Goal: Task Accomplishment & Management: Manage account settings

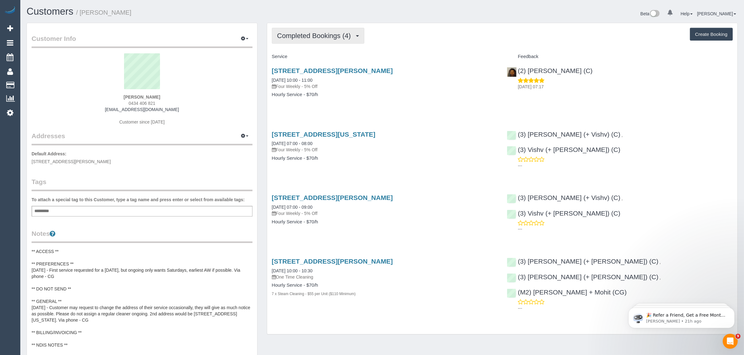
click at [297, 32] on span "Completed Bookings (4)" at bounding box center [315, 36] width 77 height 8
click at [322, 58] on link "Upcoming Bookings (12)" at bounding box center [305, 58] width 66 height 8
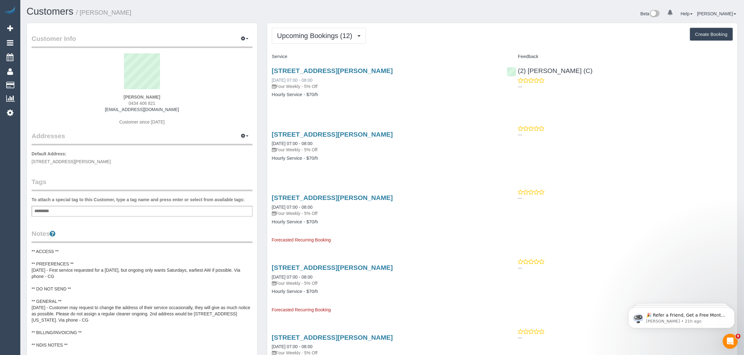
drag, startPoint x: 331, startPoint y: 80, endPoint x: 273, endPoint y: 77, distance: 58.1
click at [273, 77] on div "2 Wilton Crescent, Wheelers Hill, VIC 3150 11/10/2025 07:00 - 08:00 Four Weekly…" at bounding box center [385, 78] width 226 height 22
copy link "1/10/2025 07:00 - 08:00"
copy link "11/10/2025 07:00 - 08:00"
click at [466, 95] on h4 "Hourly Service - $70/h" at bounding box center [385, 94] width 226 height 5
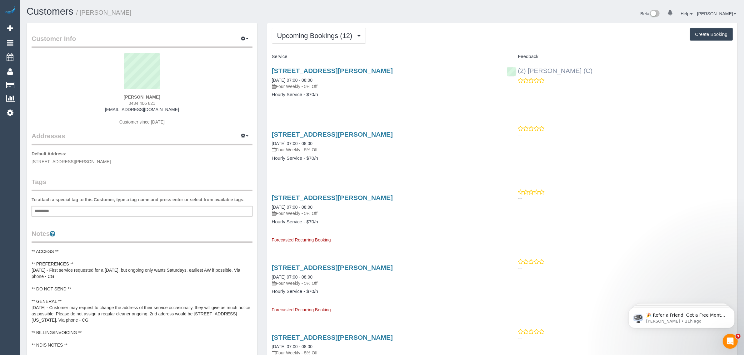
drag, startPoint x: 605, startPoint y: 70, endPoint x: 518, endPoint y: 67, distance: 87.2
click at [518, 67] on div "(2) Dinitha Gunawardana (C) ---" at bounding box center [619, 77] width 235 height 31
copy link "(2) [PERSON_NAME] (C)"
click at [132, 95] on strong "Vina Huang" at bounding box center [142, 97] width 37 height 5
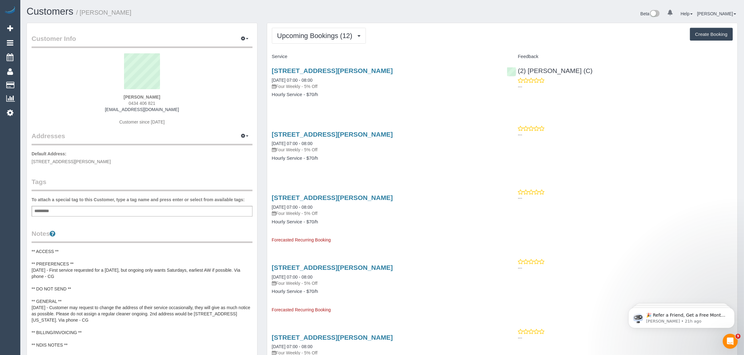
click at [132, 95] on strong "Vina Huang" at bounding box center [142, 97] width 37 height 5
copy strong "Vina"
click at [74, 160] on span "2 Wilton Crescent, Wheelers Hill, VIC 3150" at bounding box center [71, 161] width 79 height 5
copy span "Wheelers Hill"
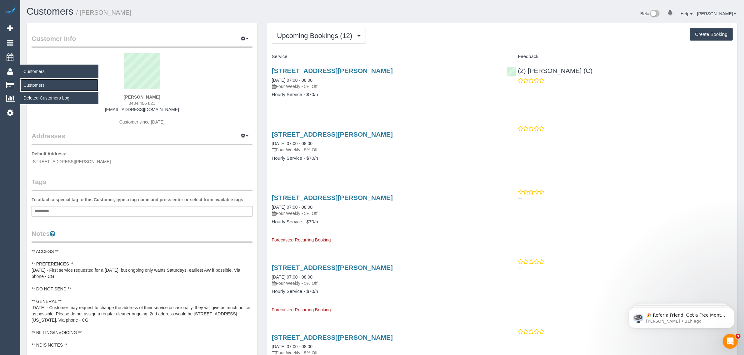
click at [32, 85] on link "Customers" at bounding box center [59, 85] width 78 height 12
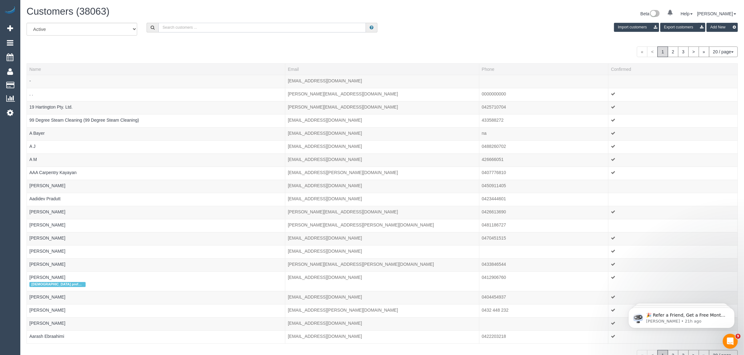
click at [260, 27] on input "text" at bounding box center [261, 28] width 207 height 10
paste input "Abhishek Mallik- **CUSTOMER**"
drag, startPoint x: 190, startPoint y: 27, endPoint x: 319, endPoint y: 30, distance: 129.6
click at [319, 30] on input "Abhishek Mallik- **CUSTOMER**" at bounding box center [261, 28] width 207 height 10
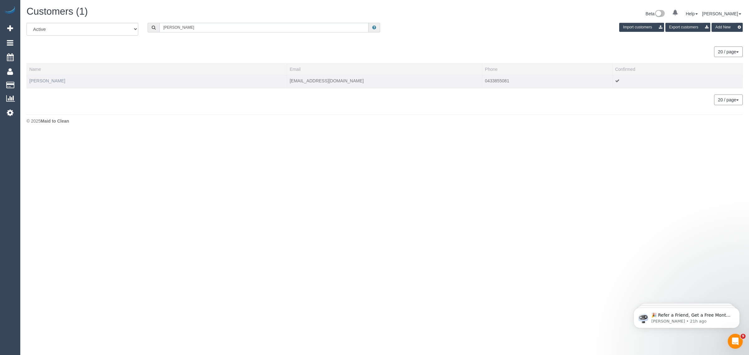
type input "Abhishek Mallik"
click at [49, 82] on link "Abhishek Mallik" at bounding box center [47, 80] width 36 height 5
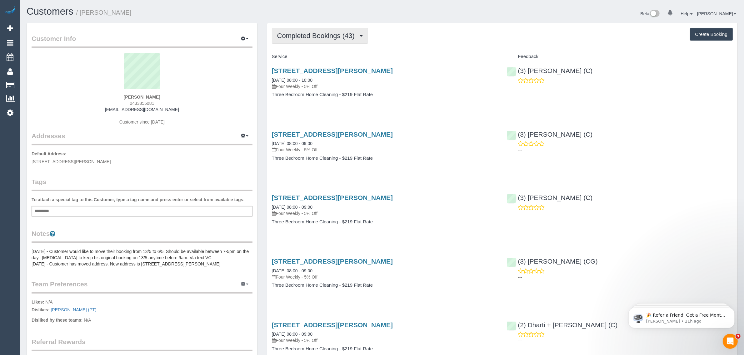
click at [331, 30] on button "Completed Bookings (43)" at bounding box center [320, 36] width 96 height 16
click at [317, 60] on link "Upcoming Bookings (12)" at bounding box center [305, 58] width 67 height 8
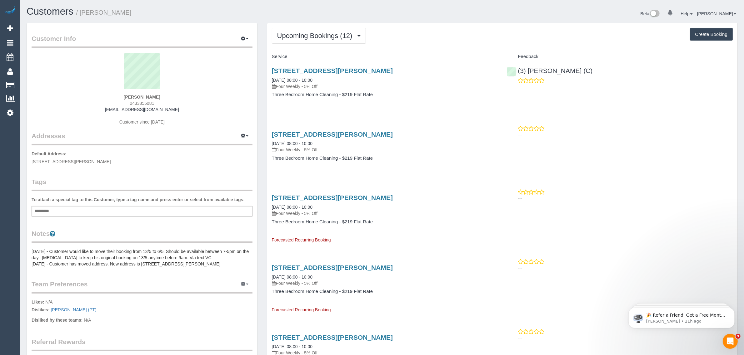
drag, startPoint x: 326, startPoint y: 79, endPoint x: 270, endPoint y: 81, distance: 56.2
click at [270, 81] on div "18 Sheedy Street, Richmond, VIC 3121 11/10/2025 08:00 - 10:00 Four Weekly - 5% …" at bounding box center [384, 86] width 235 height 48
copy link "11/10/2025 08:00 - 10:00"
drag, startPoint x: 604, startPoint y: 69, endPoint x: 517, endPoint y: 68, distance: 86.2
click at [517, 68] on div "(3) Achi Fernando (C) ---" at bounding box center [619, 77] width 235 height 31
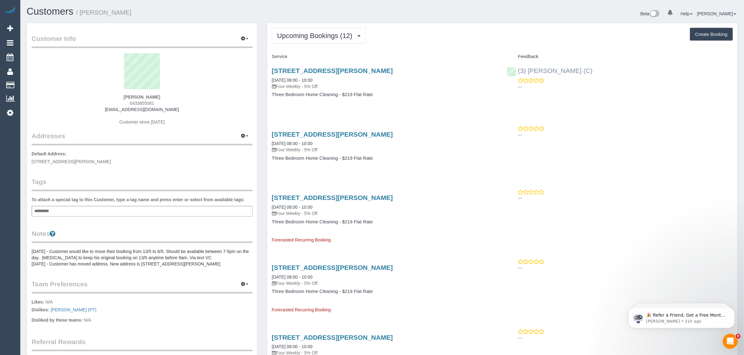
copy link "(3) Achi Fernando (C)"
click at [73, 158] on p "Default Address: 18 Sheedy Street, Richmond, VIC 3121" at bounding box center [142, 158] width 221 height 14
copy span "Richmond"
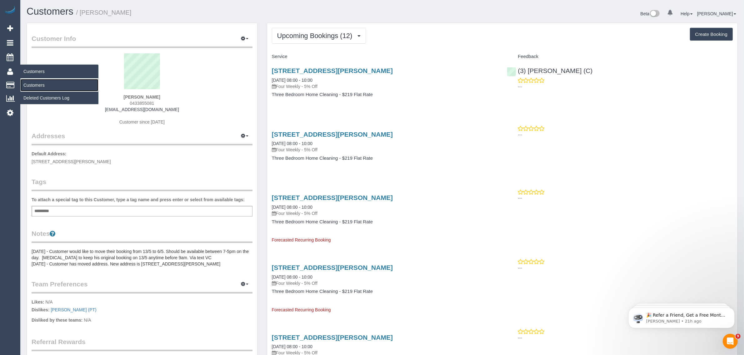
drag, startPoint x: 26, startPoint y: 82, endPoint x: 34, endPoint y: 75, distance: 10.9
click at [26, 82] on link "Customers" at bounding box center [59, 85] width 78 height 12
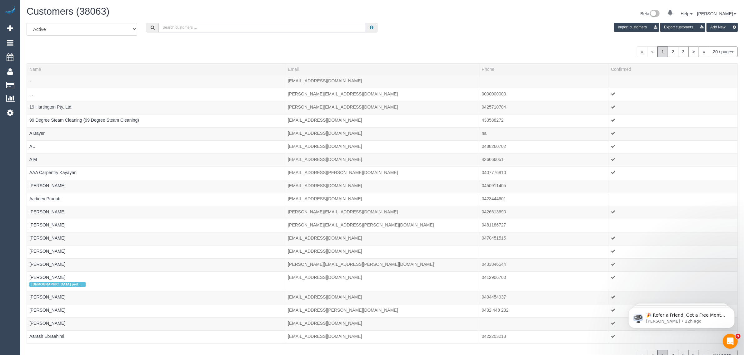
click at [227, 23] on input "text" at bounding box center [261, 28] width 207 height 10
paste input "Stacey Maitland"
type input "Stacey Maitland"
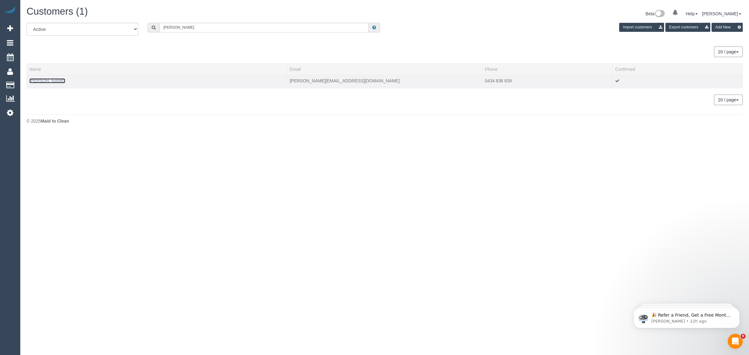
click at [52, 80] on link "Stacey Maitland" at bounding box center [47, 80] width 36 height 5
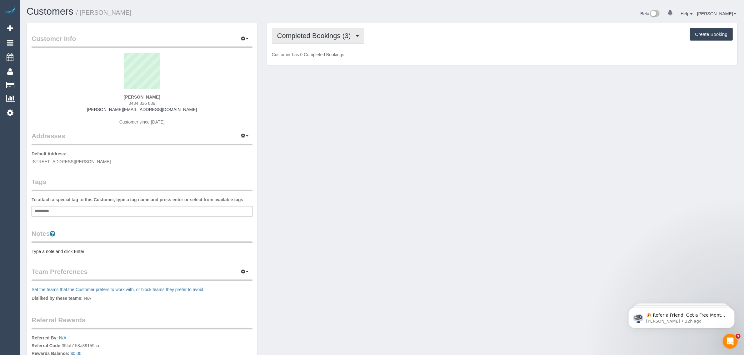
click at [312, 35] on span "Completed Bookings (3)" at bounding box center [315, 36] width 77 height 8
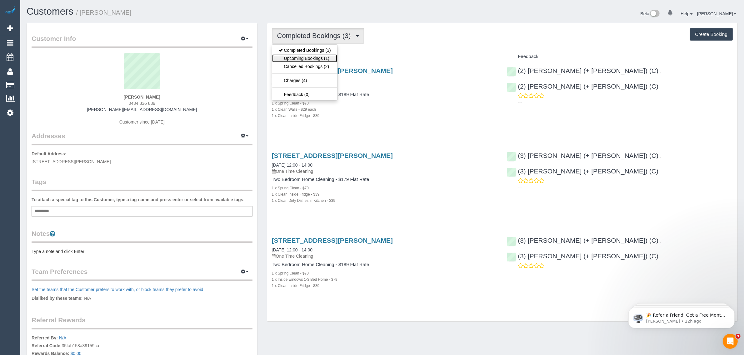
click at [310, 61] on link "Upcoming Bookings (1)" at bounding box center [304, 58] width 65 height 8
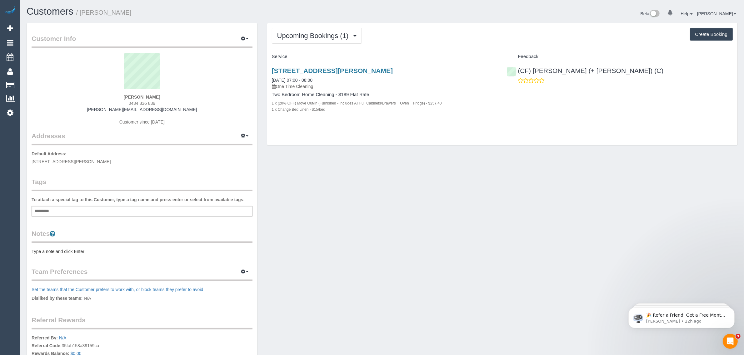
copy link "[DATE] 07:00 - 08:00"
drag, startPoint x: 341, startPoint y: 81, endPoint x: 271, endPoint y: 79, distance: 70.3
click at [271, 80] on div "4/38a Mitford Street, Elwood, VIC 3184 11/10/2025 07:00 - 08:00 One Time Cleani…" at bounding box center [384, 93] width 235 height 63
click at [494, 113] on div "4/38a Mitford Street, Elwood, VIC 3184 11/10/2025 07:00 - 08:00 One Time Cleani…" at bounding box center [384, 93] width 235 height 63
drag, startPoint x: 594, startPoint y: 69, endPoint x: 503, endPoint y: 87, distance: 92.5
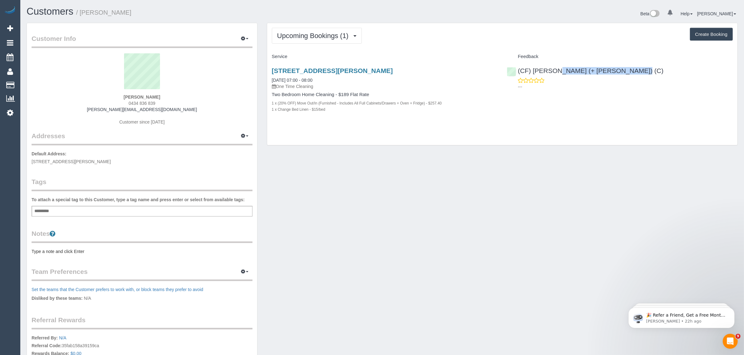
click at [519, 72] on div "(CF) Karina (+ Darly) (C) ---" at bounding box center [619, 77] width 235 height 31
click at [325, 167] on div "Customer Info Edit Contact Info Send Message Email Preferences Special Sales Ta…" at bounding box center [382, 235] width 720 height 425
drag, startPoint x: 166, startPoint y: 94, endPoint x: 125, endPoint y: 99, distance: 41.1
click at [125, 99] on div "Stacey Maitland 0434 836 839 stacey.maitland88@hotmail.com Customer since 2025" at bounding box center [142, 92] width 221 height 78
copy strong "Stacey Maitland"
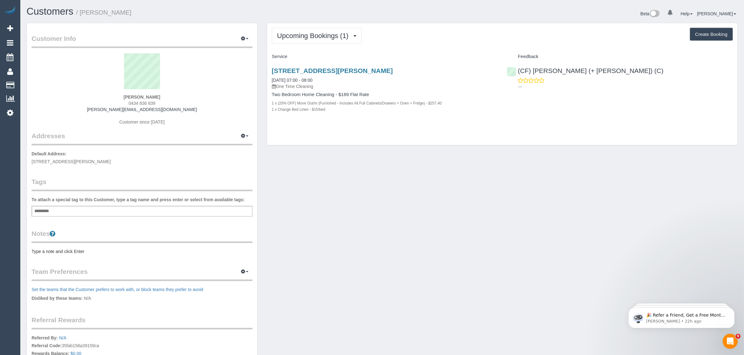
click at [141, 106] on div "Stacey Maitland 0434 836 839 stacey.maitland88@hotmail.com Customer since 2025" at bounding box center [142, 92] width 221 height 78
drag, startPoint x: 166, startPoint y: 104, endPoint x: 129, endPoint y: 100, distance: 36.7
click at [129, 100] on div "Stacey Maitland 0434 836 839 stacey.maitland88@hotmail.com Customer since 2025" at bounding box center [142, 92] width 221 height 78
click at [32, 79] on link "Customers" at bounding box center [59, 85] width 78 height 12
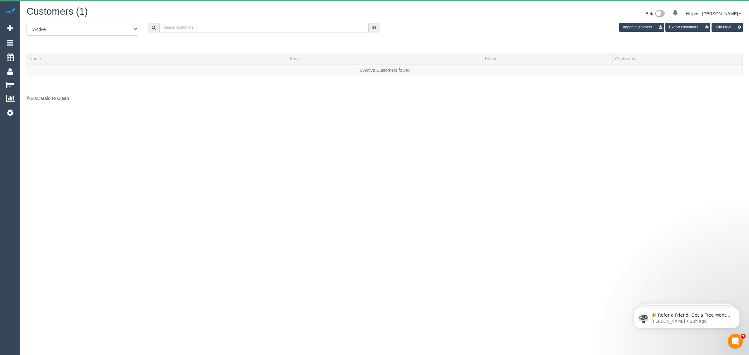
click at [199, 23] on input "text" at bounding box center [264, 28] width 209 height 10
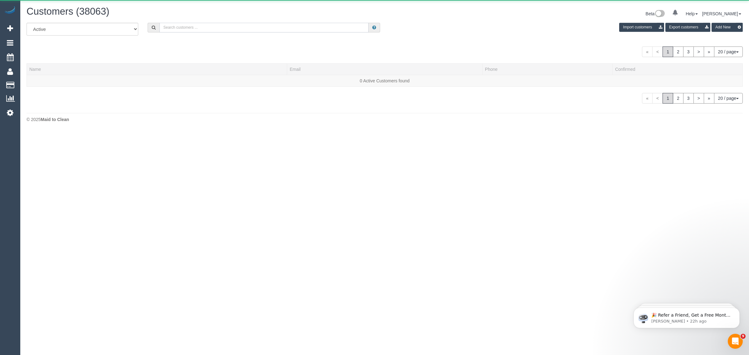
paste input "+61477700539 Aircall new contact"
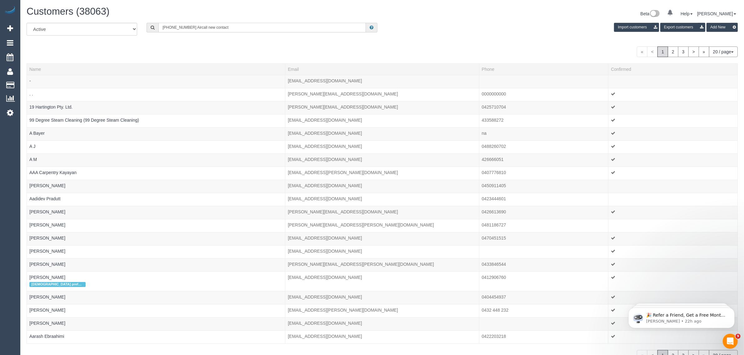
click at [210, 27] on input "+61477700539 Aircall new contact" at bounding box center [261, 28] width 207 height 10
drag, startPoint x: 185, startPoint y: 28, endPoint x: 260, endPoint y: 33, distance: 75.1
click at [260, 33] on div "All Active Archived +61477700539 Aircall new contact Import customers Export cu…" at bounding box center [382, 31] width 720 height 17
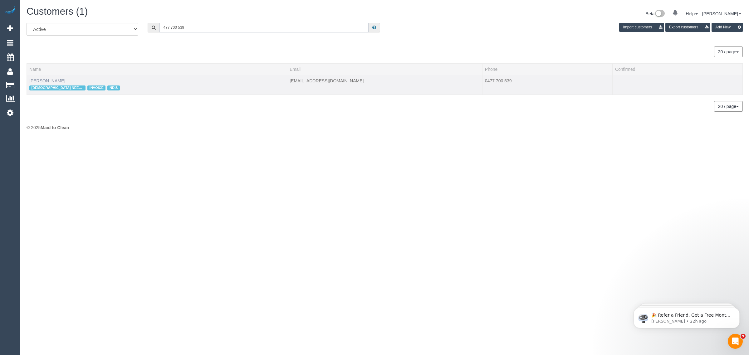
type input "477 700 539"
click at [56, 78] on link "Monika Osmanagic" at bounding box center [47, 80] width 36 height 5
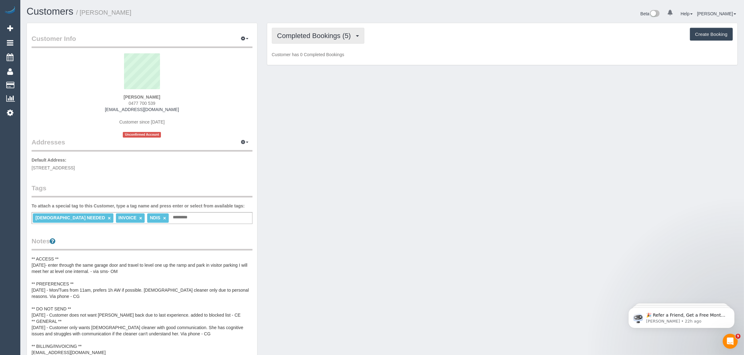
click at [326, 35] on span "Completed Bookings (5)" at bounding box center [315, 36] width 77 height 8
click at [316, 58] on link "Upcoming Bookings (11)" at bounding box center [305, 58] width 66 height 8
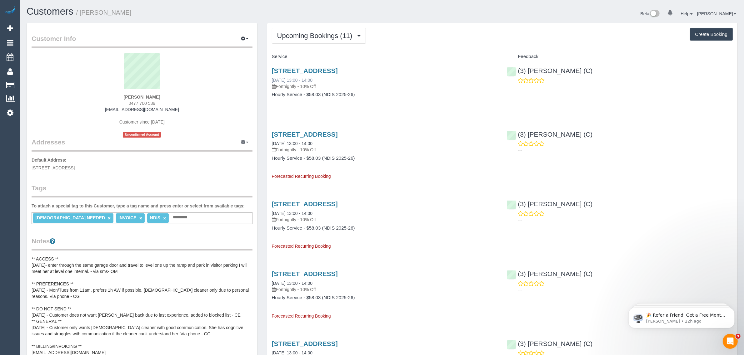
drag, startPoint x: 330, startPoint y: 82, endPoint x: 311, endPoint y: 80, distance: 19.1
click at [283, 80] on div "501/179 Boundary Road, North Melbourne, VIC 3051 14/10/2025 13:00 - 14:00 Fortn…" at bounding box center [385, 78] width 226 height 22
click at [334, 80] on div "501/179 Boundary Road, North Melbourne, VIC 3051 14/10/2025 13:00 - 14:00 Fortn…" at bounding box center [385, 78] width 226 height 22
drag, startPoint x: 316, startPoint y: 80, endPoint x: 271, endPoint y: 79, distance: 45.3
click at [272, 79] on div "501/179 Boundary Road, North Melbourne, VIC 3051 14/10/2025 13:00 - 14:00 Fortn…" at bounding box center [385, 78] width 226 height 22
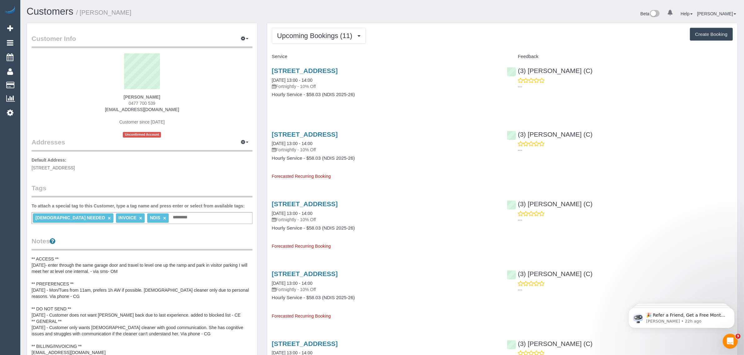
drag, startPoint x: 147, startPoint y: 101, endPoint x: 119, endPoint y: 98, distance: 28.4
click at [119, 98] on div "Monika Osmanagic 0477 700 539 monikaosmanagic@gmail.com Customer since 2025 Unc…" at bounding box center [142, 95] width 221 height 84
drag, startPoint x: 269, startPoint y: 81, endPoint x: 293, endPoint y: 79, distance: 23.5
click at [293, 79] on div "501/179 Boundary Road, North Melbourne, VIC 3051 14/10/2025 13:00 - 14:00 Fortn…" at bounding box center [384, 86] width 235 height 48
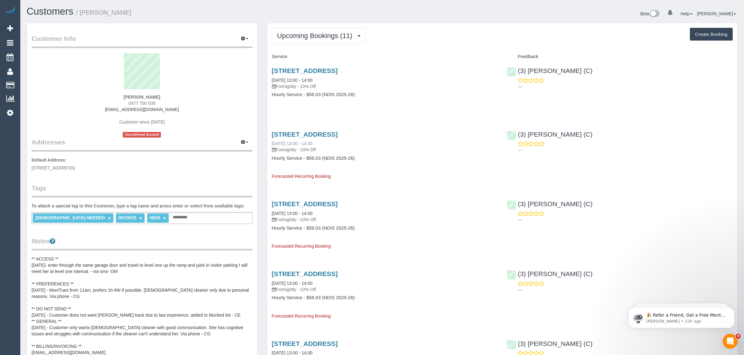
drag, startPoint x: 269, startPoint y: 144, endPoint x: 294, endPoint y: 141, distance: 25.2
click at [294, 141] on div "501/179 Boundary Road, North Melbourne, VIC 3051 28/10/2025 13:00 - 14:00 Fortn…" at bounding box center [384, 153] width 235 height 54
click at [304, 28] on button "Upcoming Bookings (11)" at bounding box center [319, 36] width 94 height 16
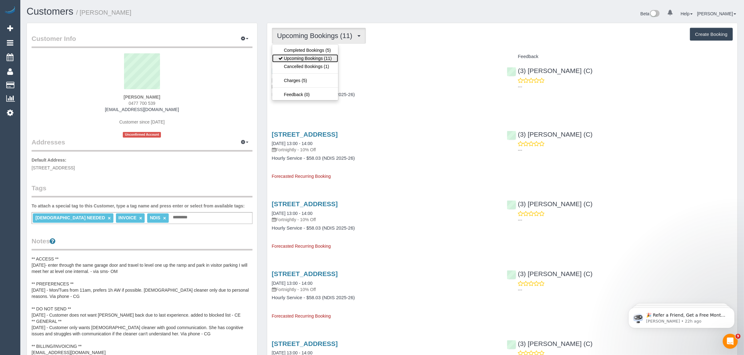
click at [296, 55] on link "Upcoming Bookings (11)" at bounding box center [305, 58] width 66 height 8
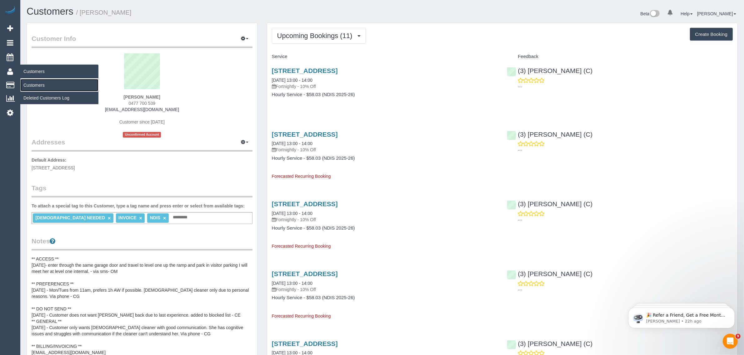
click at [32, 81] on link "Customers" at bounding box center [59, 85] width 78 height 12
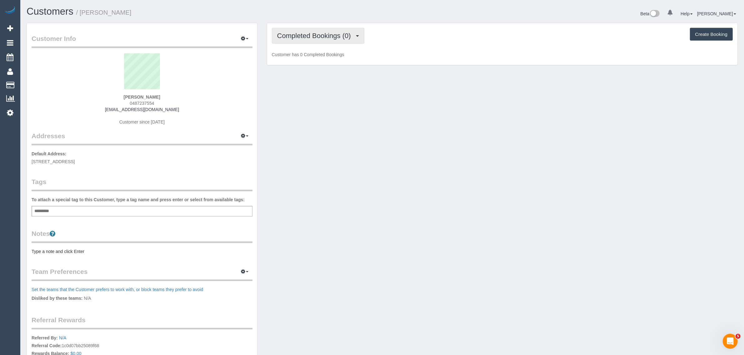
click at [305, 37] on span "Completed Bookings (0)" at bounding box center [315, 36] width 77 height 8
click at [311, 56] on link "Upcoming Bookings (1)" at bounding box center [304, 58] width 65 height 8
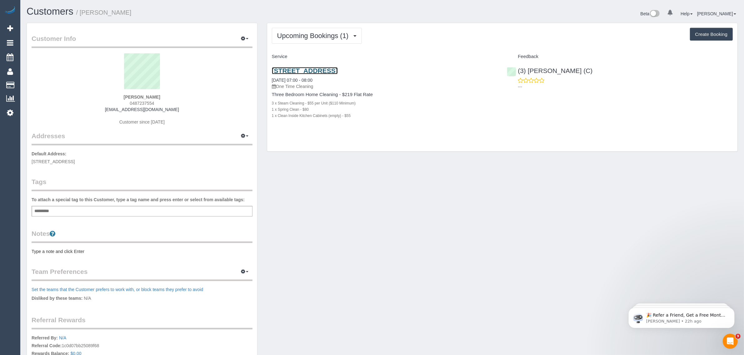
click at [338, 71] on link "[STREET_ADDRESS]" at bounding box center [305, 70] width 66 height 7
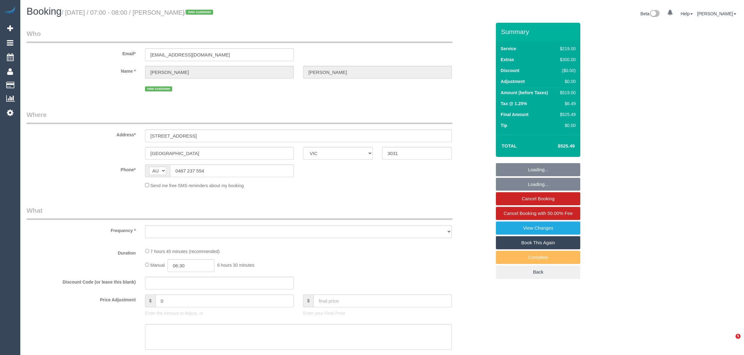
select select "VIC"
select select "string:stripe-pm_1SD9zQ2GScqysDRVfAnk6Eus"
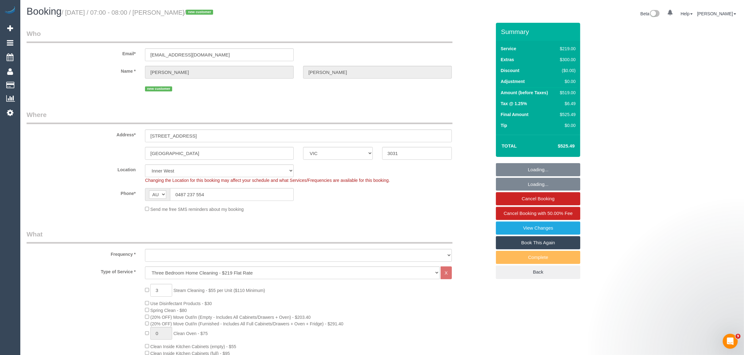
select select "object:687"
select select "number:29"
select select "number:14"
select select "number:18"
select select "number:24"
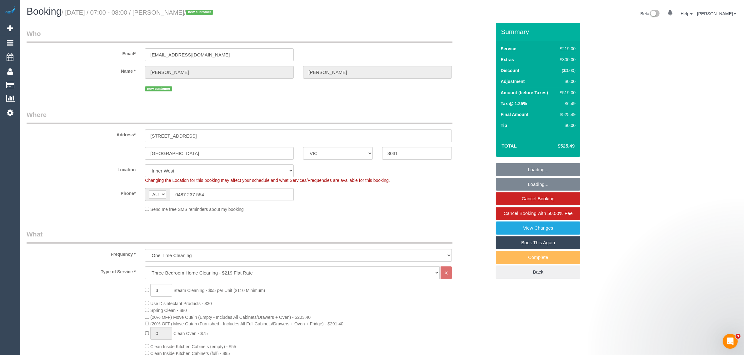
select select "number:26"
select select "object:1500"
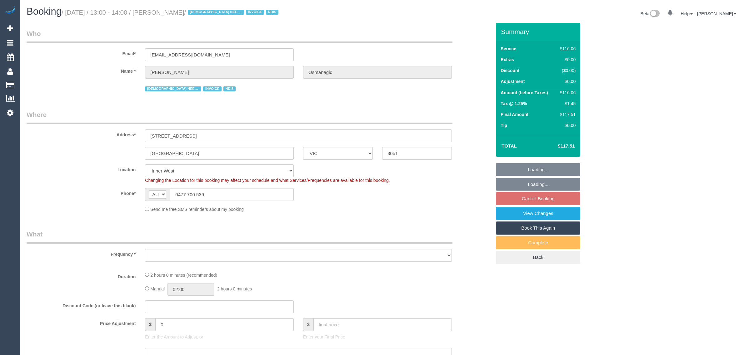
select select "VIC"
select select "number:28"
select select "number:14"
select select "number:19"
select select "number:25"
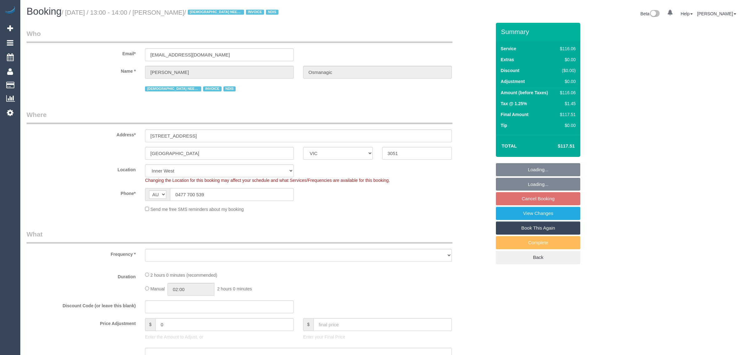
select select "number:35"
select select "number:13"
select select "object:755"
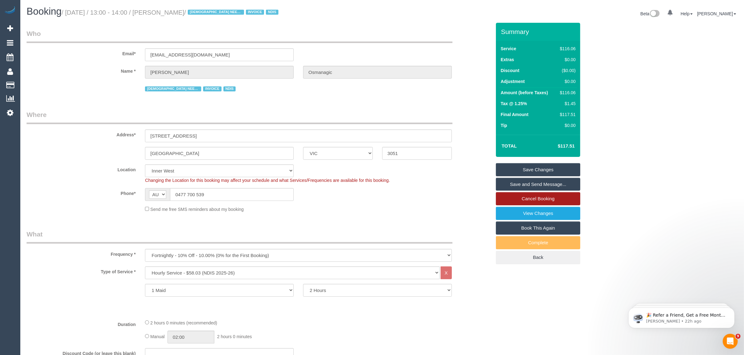
click at [513, 199] on link "Cancel Booking" at bounding box center [538, 198] width 84 height 13
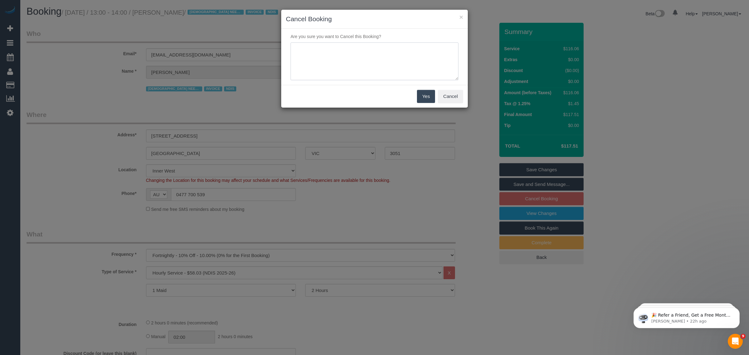
drag, startPoint x: 318, startPoint y: 44, endPoint x: 316, endPoint y: 47, distance: 4.1
click at [317, 46] on textarea at bounding box center [375, 61] width 168 height 38
type textarea "v"
type textarea "customer decided to cancel via txt - AA"
click at [431, 94] on button "Yes" at bounding box center [426, 96] width 18 height 13
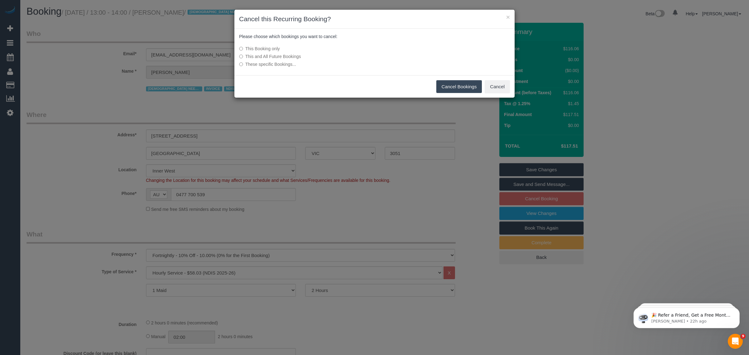
click at [444, 88] on button "Cancel Bookings" at bounding box center [460, 86] width 46 height 13
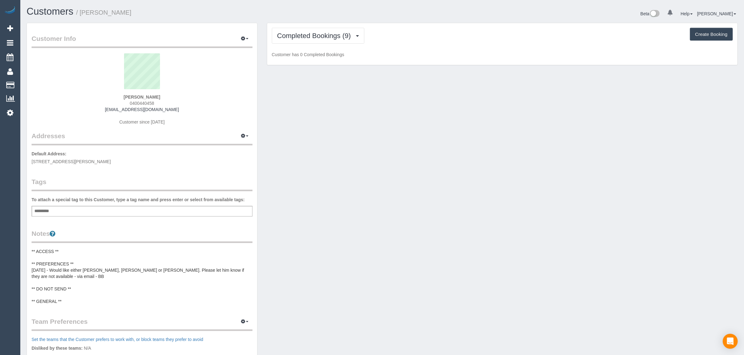
click at [151, 102] on span "0400440458" at bounding box center [142, 103] width 24 height 5
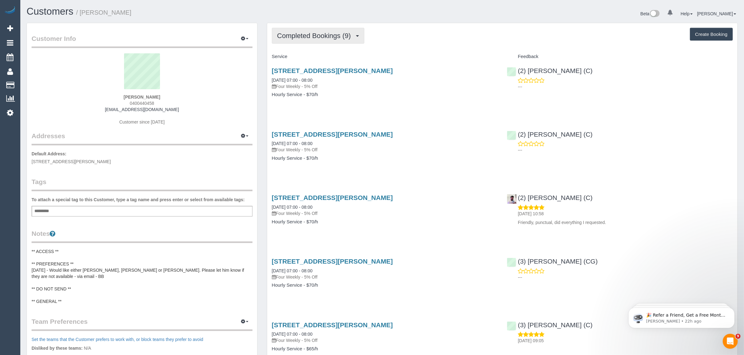
click at [321, 32] on span "Completed Bookings (9)" at bounding box center [315, 36] width 77 height 8
click at [310, 55] on link "Upcoming Bookings (11)" at bounding box center [305, 58] width 66 height 8
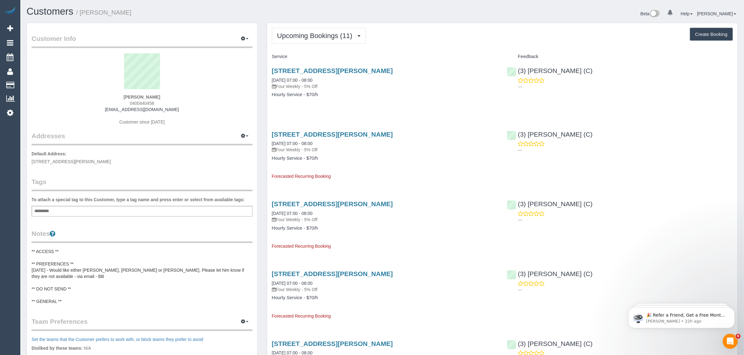
drag, startPoint x: 433, startPoint y: 69, endPoint x: 269, endPoint y: 73, distance: 164.0
click at [269, 73] on div "205/25 Rothschild Street, Glen Huntly, VIC 3163 11/10/2025 07:00 - 08:00 Four W…" at bounding box center [384, 86] width 235 height 48
copy link "205/25 Rothschild Street, Glen Huntly, VIC 3163"
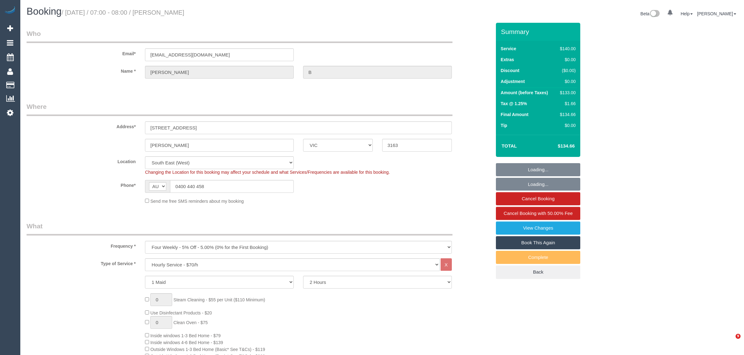
select select "VIC"
select select "number:29"
select select "number:14"
select select "number:19"
select select "number:25"
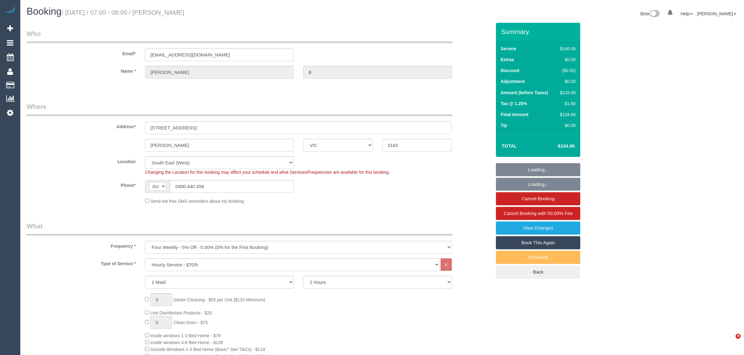
select select "number:35"
select select "number:26"
select select "object:1443"
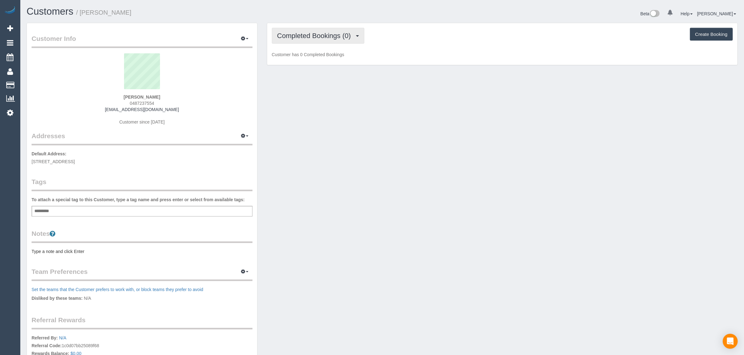
click at [314, 38] on span "Completed Bookings (0)" at bounding box center [315, 36] width 77 height 8
click at [319, 56] on link "Upcoming Bookings (1)" at bounding box center [304, 58] width 65 height 8
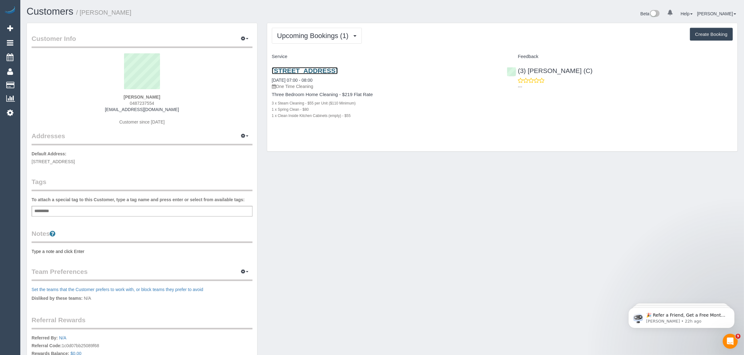
click at [338, 69] on link "[STREET_ADDRESS]" at bounding box center [305, 70] width 66 height 7
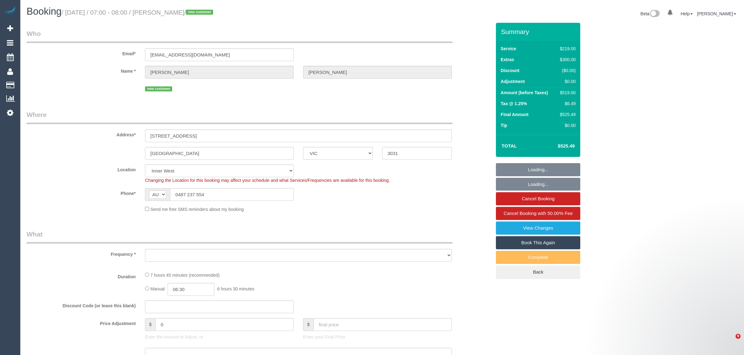
select select "VIC"
select select "number:29"
select select "number:14"
select select "number:18"
select select "number:24"
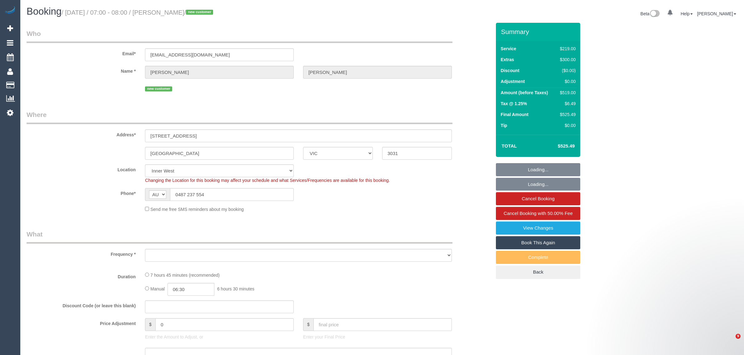
select select "number:26"
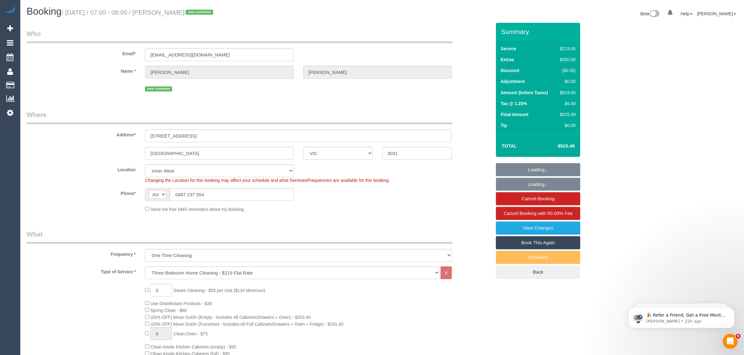
select select "object:1500"
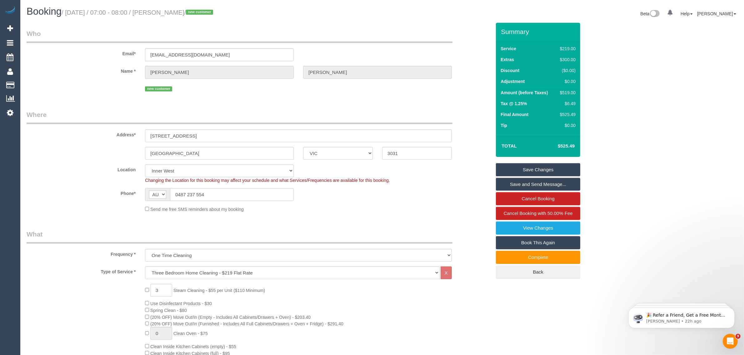
click at [78, 85] on div "new customer" at bounding box center [259, 88] width 474 height 10
click at [229, 195] on input "0487 237 554" at bounding box center [232, 194] width 124 height 13
click at [396, 187] on sui-booking-location "Location Office City East (North) East (South) Inner East Inner North (East) In…" at bounding box center [259, 189] width 464 height 48
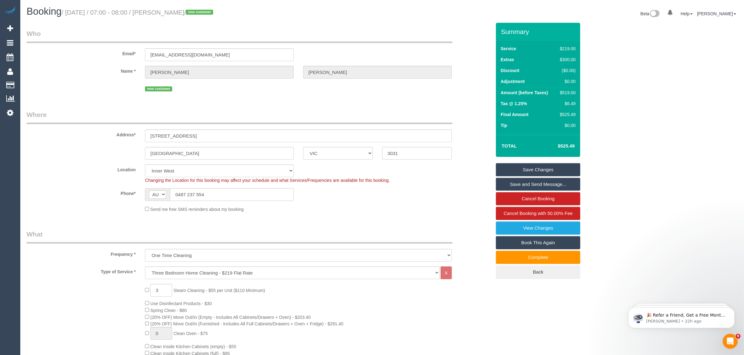
click at [88, 186] on sui-booking-location "Location Office City East (North) East (South) Inner East Inner North (East) In…" at bounding box center [259, 189] width 464 height 48
click at [444, 200] on div "Phone* AF AL DZ AD AO AI AQ AG AR AM AW AU AT AZ BS BH BD BB BY BE BZ BJ BM BT …" at bounding box center [259, 194] width 474 height 13
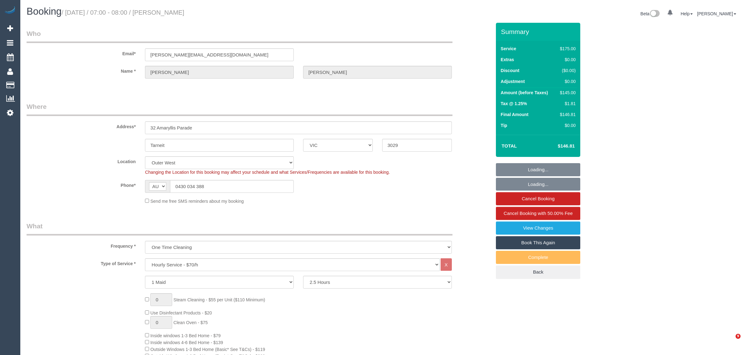
select select "VIC"
select select "150"
select select "string:stripe-pm_1SE5Jr2GScqysDRVm8wzEznz"
select select "number:28"
select select "number:14"
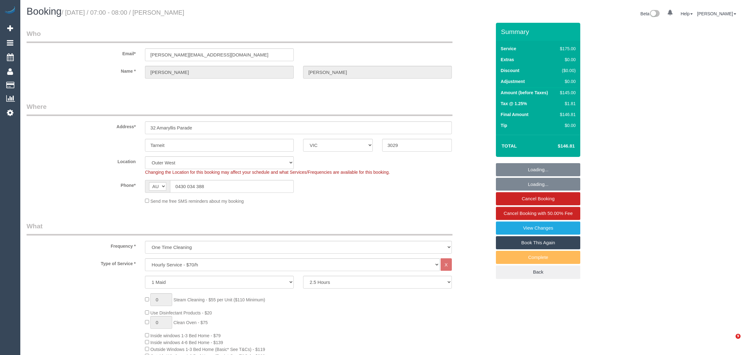
select select "number:19"
select select "number:25"
select select "object:1263"
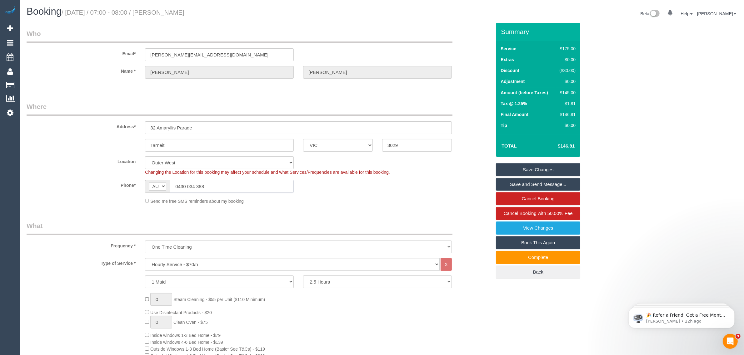
click at [215, 191] on input "0430 034 388" at bounding box center [232, 186] width 124 height 13
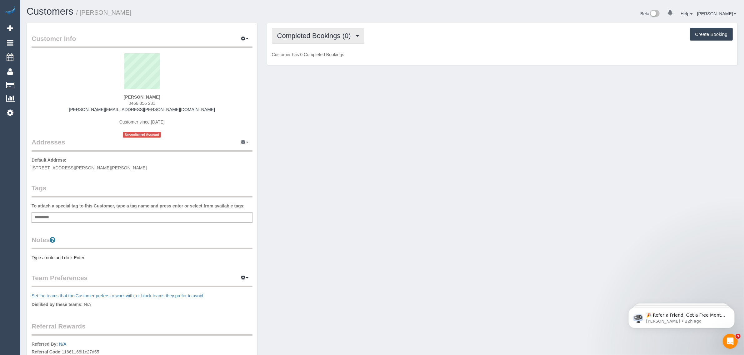
click at [316, 35] on span "Completed Bookings (0)" at bounding box center [315, 36] width 77 height 8
click at [307, 56] on link "Upcoming Bookings (1)" at bounding box center [304, 58] width 65 height 8
click at [147, 105] on span "0466 356 231" at bounding box center [142, 103] width 27 height 5
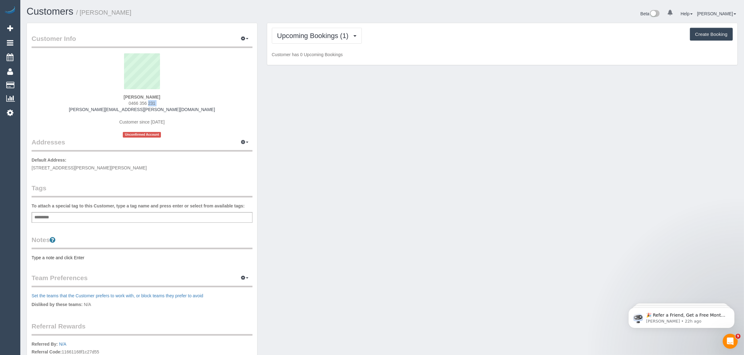
copy div "0466 356 231"
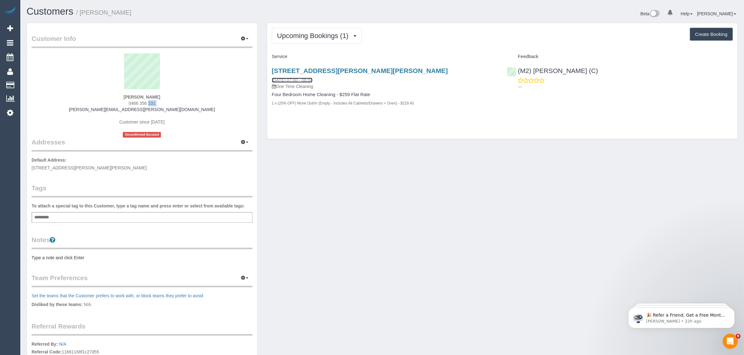
click at [310, 80] on link "[DATE] 07:00 - 08:00" at bounding box center [292, 80] width 41 height 5
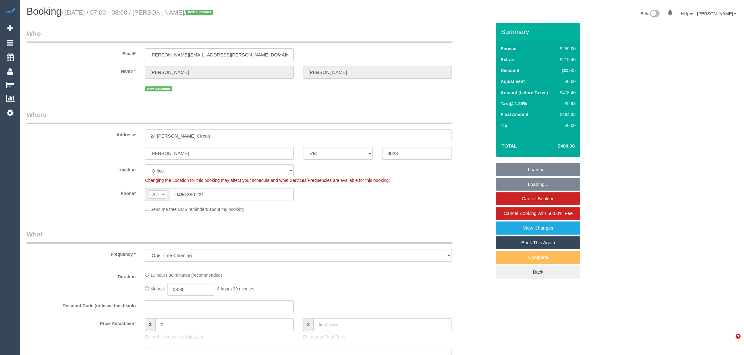
select select "VIC"
select select "object:838"
select select "string:stripe-pm_1SG6MC2GScqysDRVkAhWYWyc"
select select "number:28"
select select "number:14"
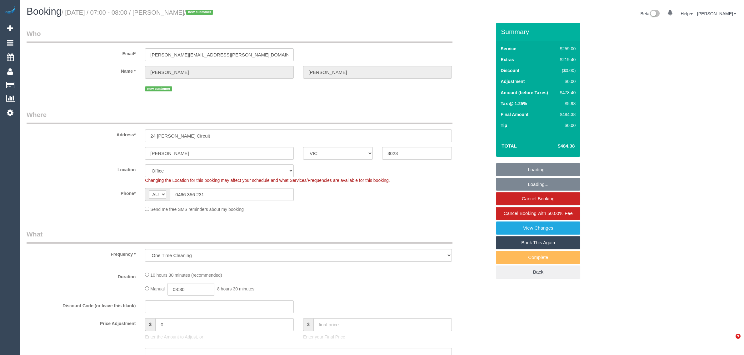
select select "number:18"
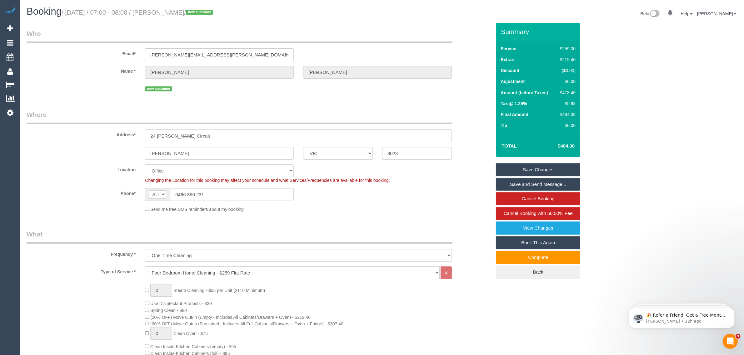
click at [429, 111] on legend "Where" at bounding box center [240, 117] width 426 height 14
click at [448, 204] on sui-booking-location "Location Office City East (North) East (South) Inner East Inner North (East) In…" at bounding box center [259, 189] width 464 height 48
click at [101, 184] on sui-booking-location "Location Office City East (North) East (South) Inner East Inner North (East) In…" at bounding box center [259, 189] width 464 height 48
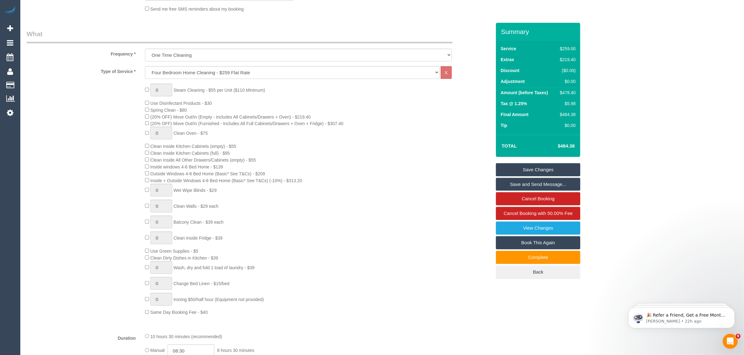
scroll to position [85, 0]
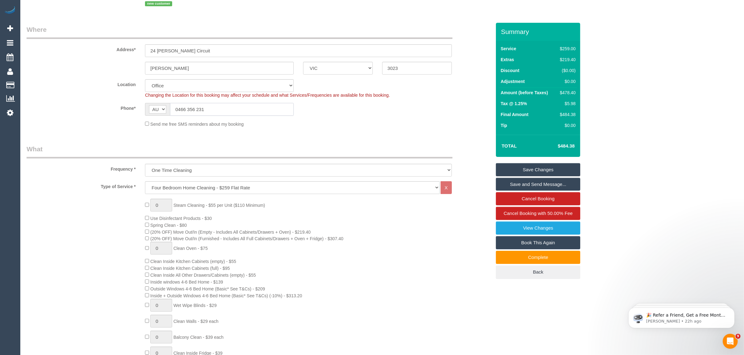
click at [259, 111] on input "0466 356 231" at bounding box center [232, 109] width 124 height 13
click at [383, 131] on fieldset "Where Address* 24 Carmine Circuit Burnside ACT NSW NT QLD SA TAS VIC WA 3023 Lo…" at bounding box center [259, 78] width 464 height 107
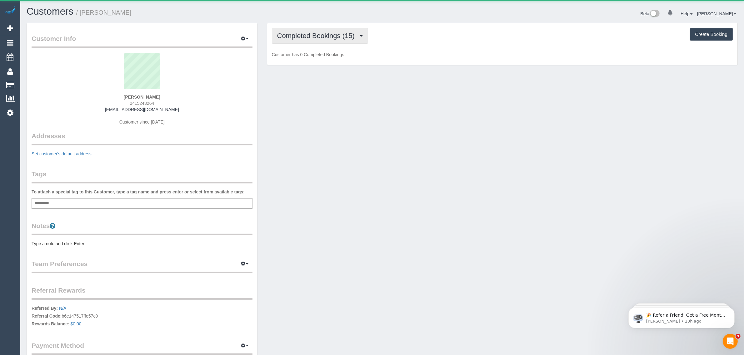
click at [311, 33] on span "Completed Bookings (15)" at bounding box center [317, 36] width 81 height 8
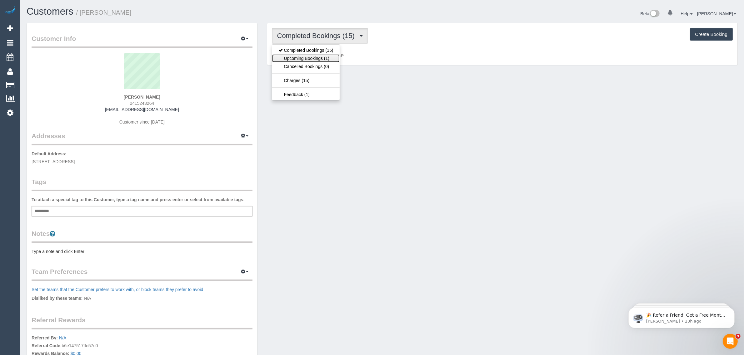
click at [300, 57] on link "Upcoming Bookings (1)" at bounding box center [305, 58] width 67 height 8
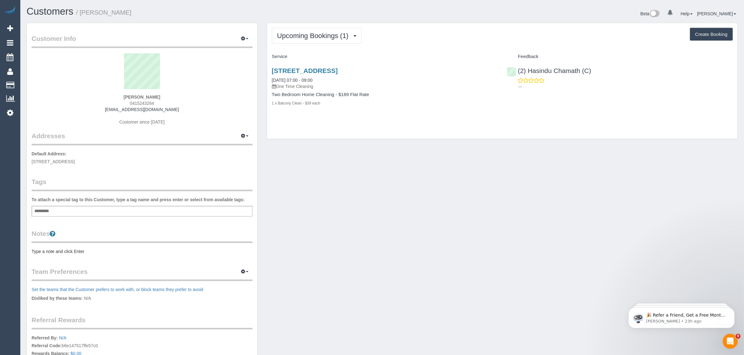
drag, startPoint x: 330, startPoint y: 80, endPoint x: 270, endPoint y: 77, distance: 59.7
click at [270, 77] on div "70/74 Brunswick Road, 16, Brunswick, VIC 3056 11/10/2025 07:00 - 09:00 One Time…" at bounding box center [384, 90] width 235 height 57
copy link "11/10/2025 07:00 - 09:00"
click at [584, 105] on div "70/74 Brunswick Road, 16, Brunswick, VIC 3056 11/10/2025 07:00 - 09:00 One Time…" at bounding box center [502, 90] width 470 height 57
drag, startPoint x: 598, startPoint y: 74, endPoint x: 517, endPoint y: 69, distance: 81.4
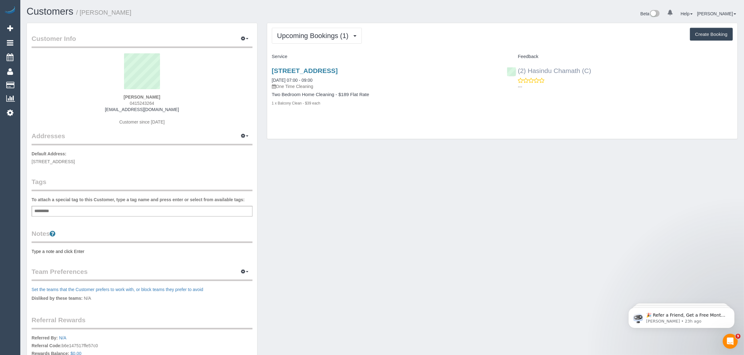
click at [517, 69] on div "(2) Hasindu Chamath (C) ---" at bounding box center [619, 77] width 235 height 31
copy link "(2) Hasindu Chamath (C)"
click at [75, 163] on span "Unit 16/ 70-74 Brunswick Road, Brunswick, VIC 3056" at bounding box center [53, 161] width 43 height 5
copy span "Brunswick"
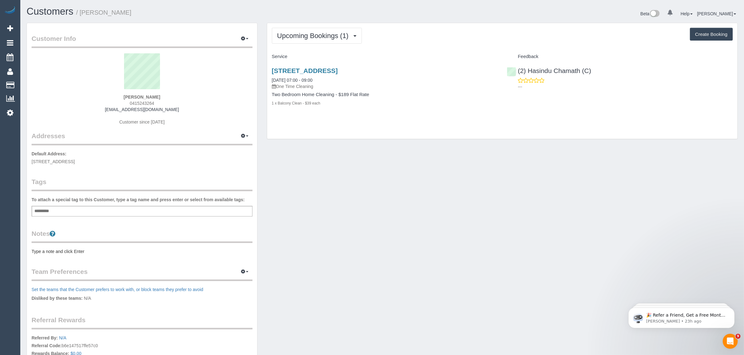
click at [138, 102] on span "0415243264" at bounding box center [142, 103] width 24 height 5
copy span "0415243264"
click at [38, 84] on link "Customers" at bounding box center [59, 85] width 78 height 12
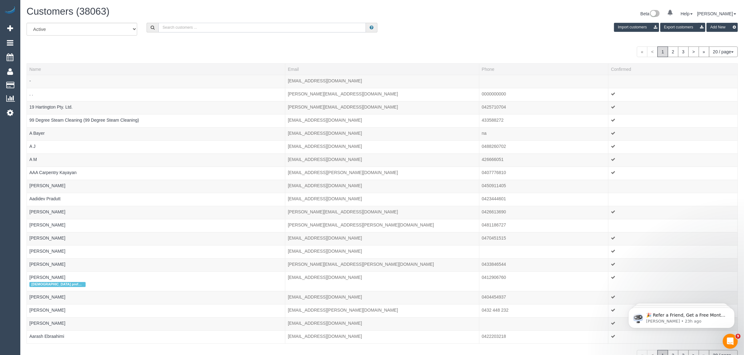
click at [185, 24] on input "text" at bounding box center [261, 28] width 207 height 10
paste input "Angas Polson Home Front"
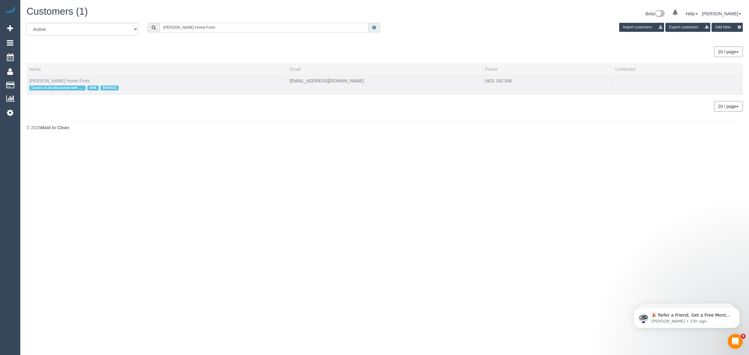
type input "Angas Polson Home Front"
click at [48, 79] on link "Angas Polson Home Front" at bounding box center [59, 80] width 60 height 5
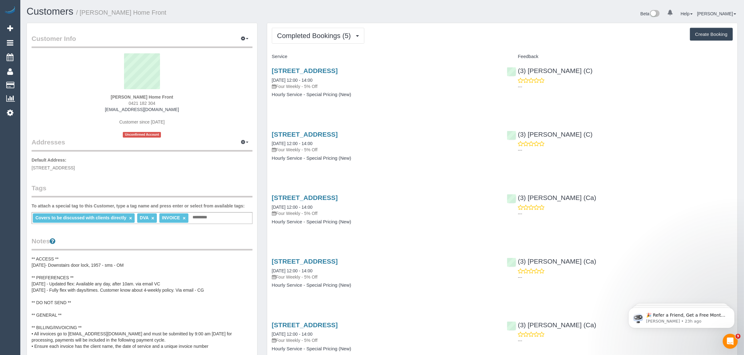
click at [64, 80] on sui-profile-pic at bounding box center [141, 73] width 211 height 41
click at [305, 28] on button "Completed Bookings (5)" at bounding box center [318, 36] width 92 height 16
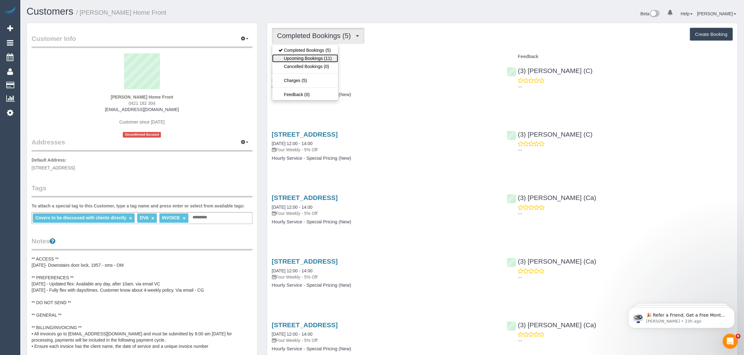
click at [291, 59] on link "Upcoming Bookings (11)" at bounding box center [305, 58] width 66 height 8
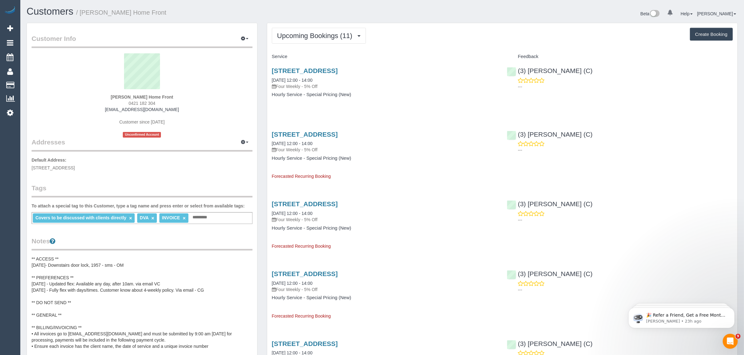
drag, startPoint x: 331, startPoint y: 77, endPoint x: 270, endPoint y: 78, distance: 61.5
click at [270, 78] on div "9/9 Goodwood Street, Richmond, VIC 3121 14/10/2025 12:00 - 14:00 Four Weekly - …" at bounding box center [384, 86] width 235 height 48
copy link "14/10/2025 12:00 - 14:00"
click at [502, 102] on div "9/9 Goodwood Street, Richmond, VIC 3121 14/10/2025 12:00 - 14:00 Four Weekly - …" at bounding box center [502, 86] width 470 height 48
click at [516, 73] on div "(3) Denuwan Lamahewa (C) ---" at bounding box center [619, 77] width 235 height 31
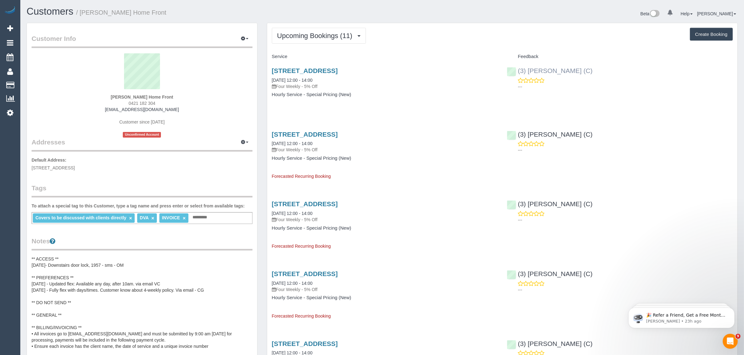
copy link "(3) Denuwan Lamahewa (C)"
click at [297, 68] on link "9/9 Goodwood Street, Richmond, VIC 3121" at bounding box center [305, 70] width 66 height 7
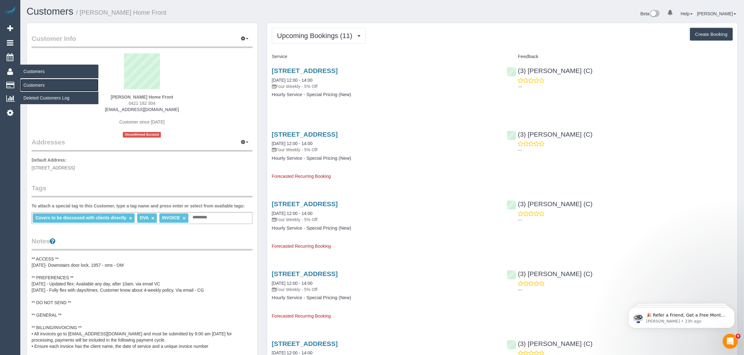
click at [36, 82] on link "Customers" at bounding box center [59, 85] width 78 height 12
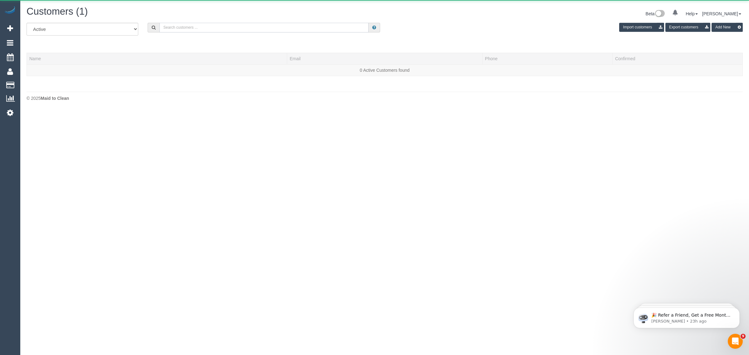
click at [246, 27] on input "text" at bounding box center [264, 28] width 209 height 10
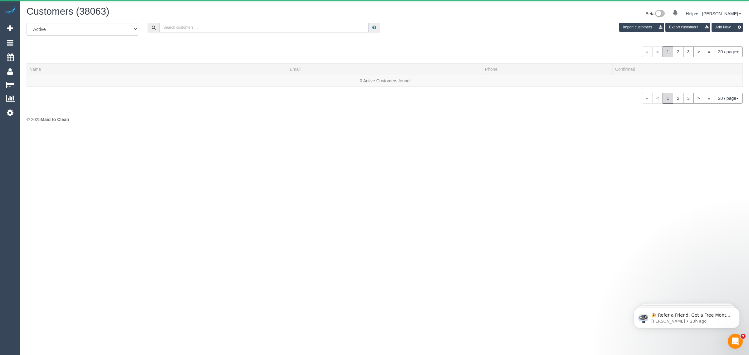
paste input "Belinda Ellis"
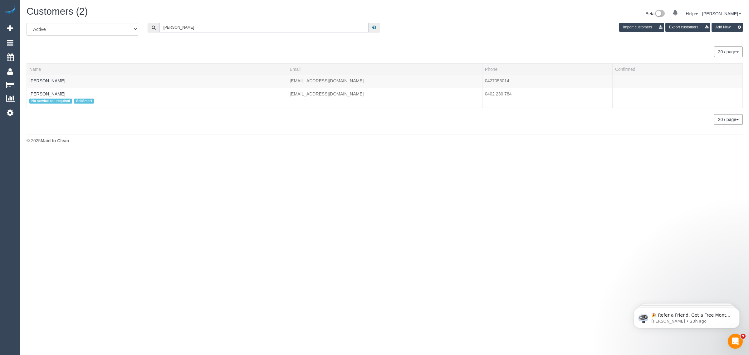
click at [186, 27] on input "Belinda Ellis" at bounding box center [264, 28] width 209 height 10
paste input "+61437253540"
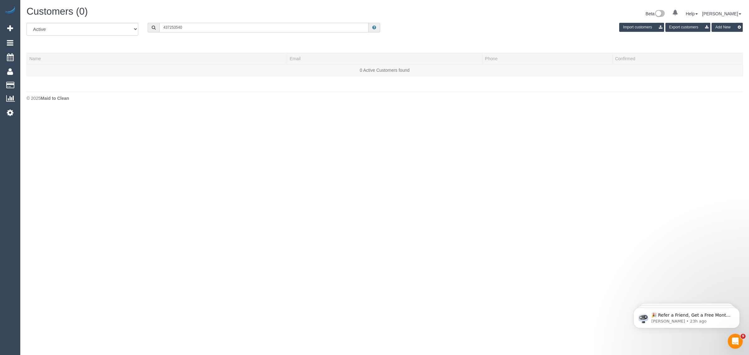
click at [166, 27] on input "437253540" at bounding box center [264, 28] width 209 height 10
type input "437253540"
click at [199, 21] on div "Customers (0) Beta 0 Your Notifications You have 0 alerts Help Help Docs Take a…" at bounding box center [385, 14] width 726 height 17
click at [199, 25] on input "437253540" at bounding box center [264, 28] width 209 height 10
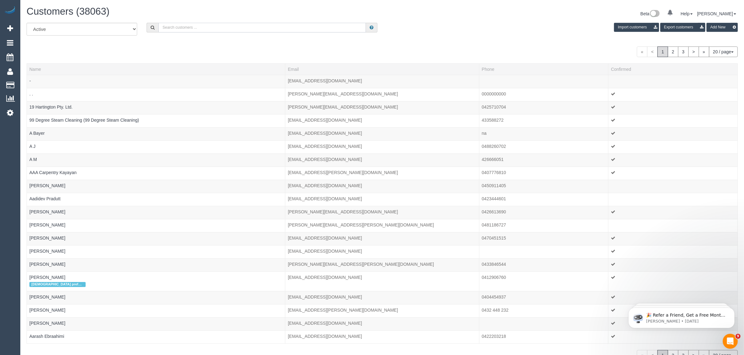
click at [319, 26] on input "text" at bounding box center [261, 28] width 207 height 10
paste input "Alex Kaplan"
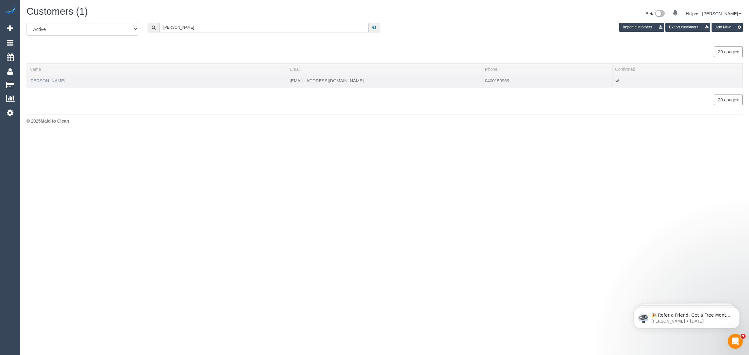
type input "Alex Kaplan"
click at [37, 80] on link "Alex Kaplan" at bounding box center [47, 80] width 36 height 5
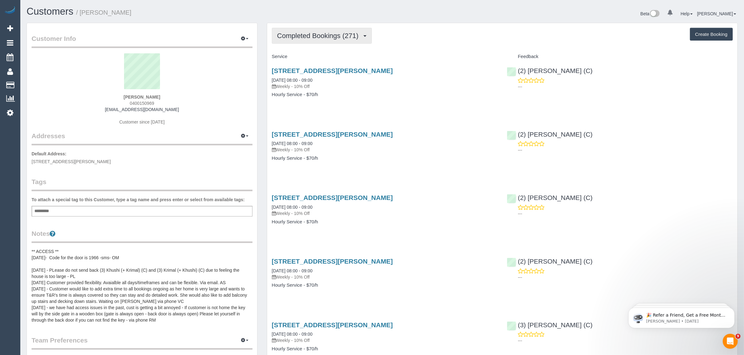
click at [329, 34] on span "Completed Bookings (271)" at bounding box center [319, 36] width 84 height 8
click at [316, 56] on link "Upcoming Bookings (13)" at bounding box center [307, 58] width 70 height 8
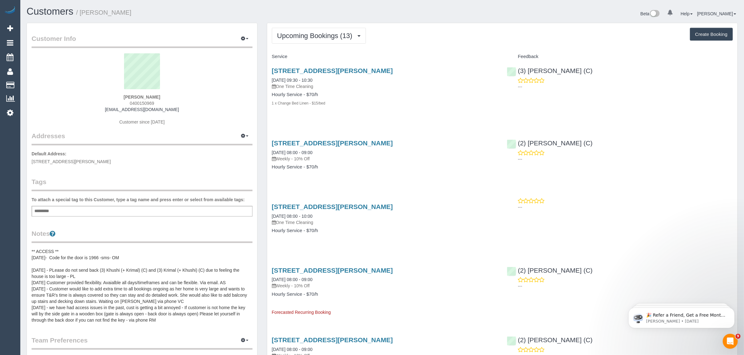
drag, startPoint x: 333, startPoint y: 77, endPoint x: 266, endPoint y: 77, distance: 66.8
copy link "11/10/2025 09:30 - 10:30"
drag, startPoint x: 595, startPoint y: 72, endPoint x: 518, endPoint y: 71, distance: 77.5
click at [518, 71] on div "(3) Danyal Ali (C) ---" at bounding box center [619, 77] width 235 height 31
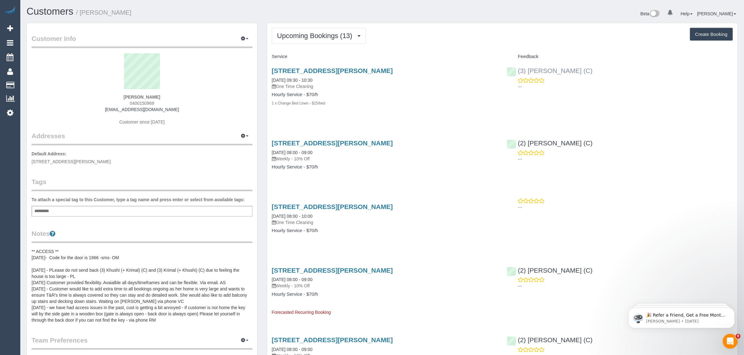
copy link "(3) Danyal Ali (C)"
click at [71, 161] on span "37 Earlsfield Rd, Hampton, VIC 3188" at bounding box center [71, 161] width 79 height 5
copy span "Hampton"
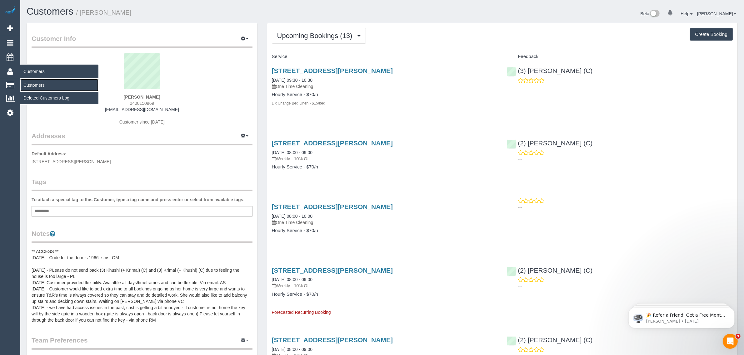
click at [42, 85] on link "Customers" at bounding box center [59, 85] width 78 height 12
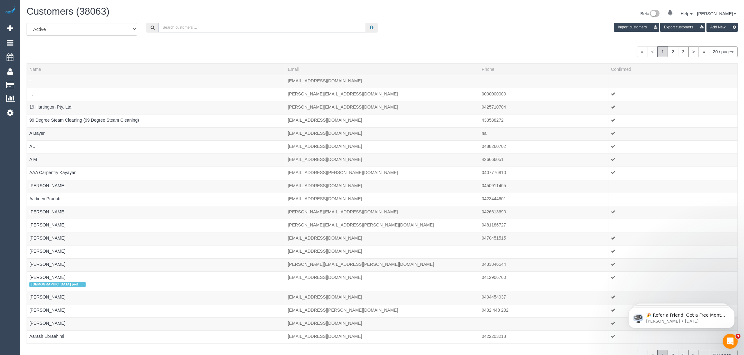
click at [261, 23] on input "text" at bounding box center [261, 28] width 207 height 10
paste input "+61459965357 Aircall new contact"
drag, startPoint x: 189, startPoint y: 28, endPoint x: 279, endPoint y: 28, distance: 89.3
click at [275, 28] on input "+61459965357 Aircall new contact" at bounding box center [261, 28] width 207 height 10
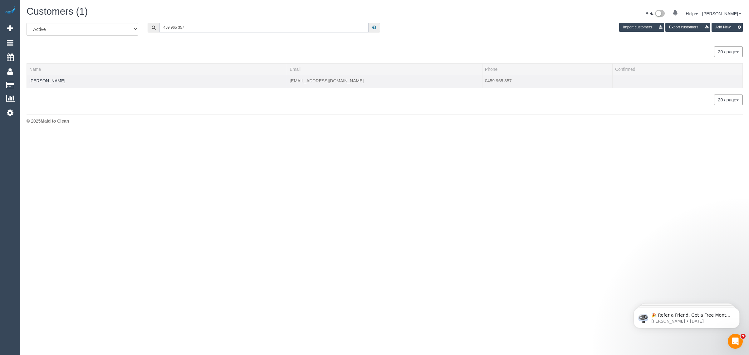
type input "459 965 357"
click at [52, 77] on td "Ludwik Chodzko-Zajko" at bounding box center [157, 81] width 260 height 13
click at [51, 80] on link "Ludwik Chodzko-Zajko" at bounding box center [47, 80] width 36 height 5
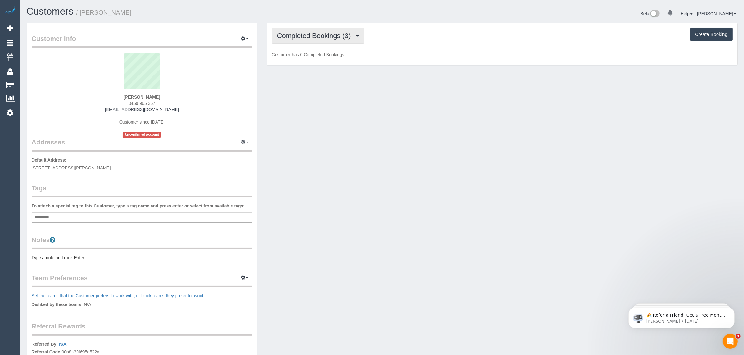
click at [343, 35] on span "Completed Bookings (3)" at bounding box center [315, 36] width 77 height 8
click at [323, 55] on link "Upcoming Bookings (1)" at bounding box center [304, 58] width 65 height 8
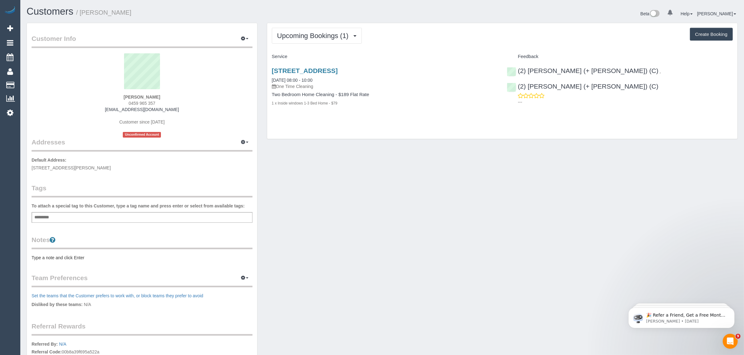
drag, startPoint x: 333, startPoint y: 80, endPoint x: 270, endPoint y: 80, distance: 62.1
click at [270, 80] on div "2 Exhibition Street 3000, Unit 35, Melbourne, VIC 3000 11/10/2025 08:00 - 10:00…" at bounding box center [384, 90] width 235 height 57
copy link "11/10/2025 08:00 - 10:00"
click at [142, 102] on span "0459 965 357" at bounding box center [142, 103] width 27 height 5
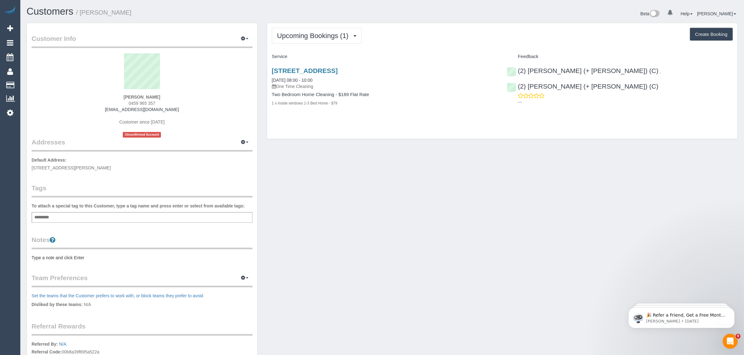
click at [142, 102] on span "0459 965 357" at bounding box center [142, 103] width 27 height 5
drag, startPoint x: 685, startPoint y: 70, endPoint x: 606, endPoint y: 74, distance: 78.2
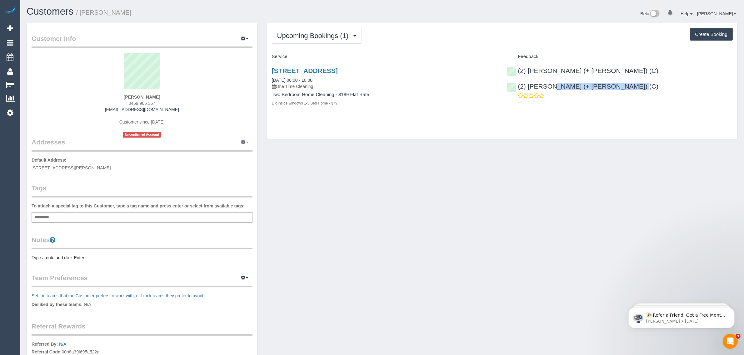
click at [606, 74] on div "(2) Daniela (+ Kevin) (C) , (2) Kevin (+ Daniela) (C) ---" at bounding box center [619, 85] width 235 height 46
drag, startPoint x: 117, startPoint y: 97, endPoint x: 166, endPoint y: 97, distance: 48.7
click at [166, 97] on div "Ludwik Chodzko-Zajko 0459 965 357 lchodzkozajko@gmail.com Customer since 2025 U…" at bounding box center [142, 95] width 221 height 84
click at [85, 169] on span "479 elizabeth street, 4, Melbourne, VIC 3000" at bounding box center [71, 168] width 79 height 5
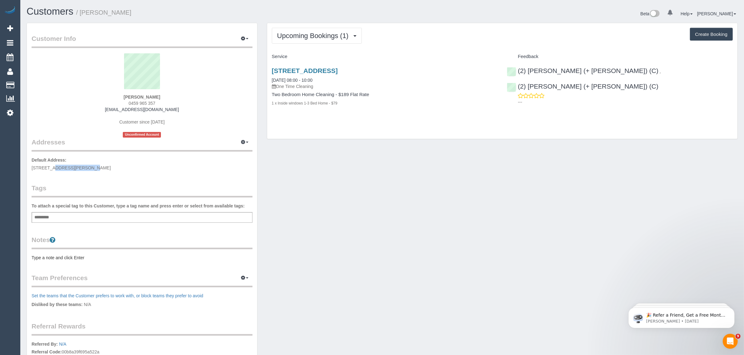
drag, startPoint x: 31, startPoint y: 166, endPoint x: 62, endPoint y: 165, distance: 31.3
click at [62, 165] on div "Customer Info Edit Contact Info Send Message Email Preferences Special Sales Ta…" at bounding box center [142, 229] width 230 height 412
click at [41, 88] on link "Customers" at bounding box center [59, 85] width 78 height 12
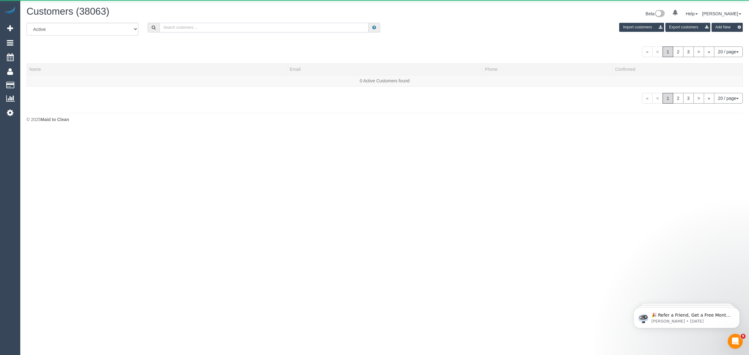
click at [189, 26] on input "text" at bounding box center [264, 28] width 209 height 10
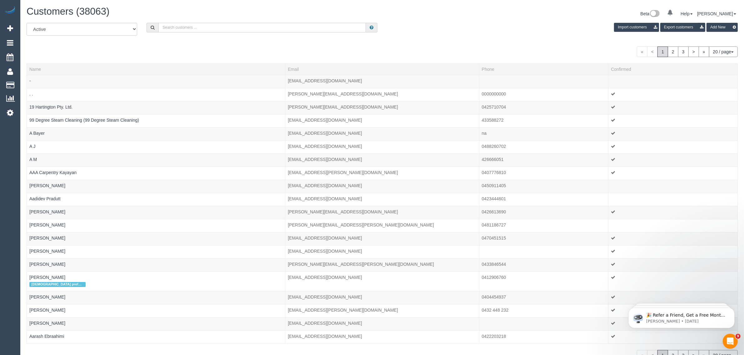
paste input "Sebla - Support manager for Sam Mancuso"
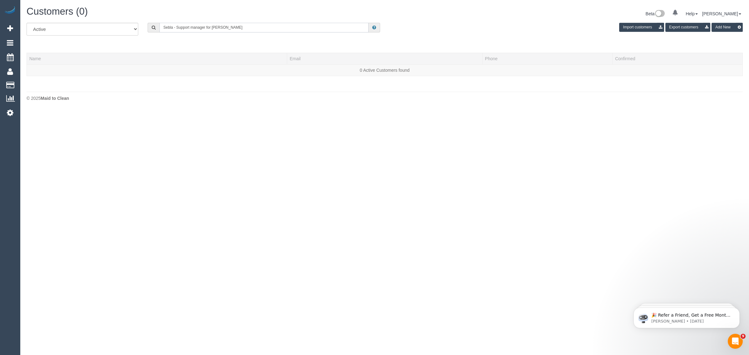
drag, startPoint x: 213, startPoint y: 27, endPoint x: 125, endPoint y: 21, distance: 88.0
click at [125, 21] on div "Customers (0) Beta 0 Your Notifications You have 0 alerts Help Help Docs Take a…" at bounding box center [384, 55] width 729 height 111
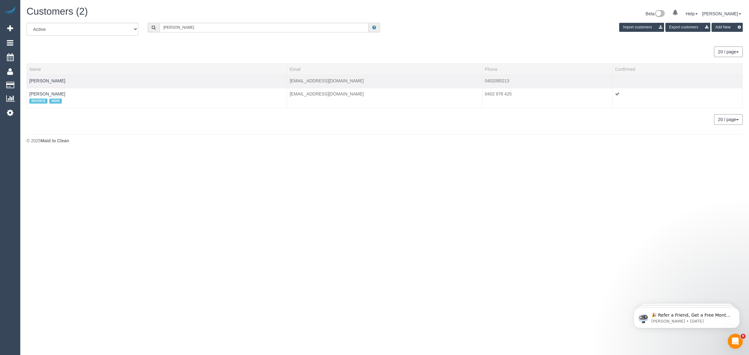
drag, startPoint x: 63, startPoint y: 87, endPoint x: 57, endPoint y: 87, distance: 6.9
click at [57, 87] on tbody "Sam Mancuso sgmancuso@gmail.com 0402085213 Sam Mancuso INVOICE NDIS sebla.a@car…" at bounding box center [385, 91] width 716 height 33
drag, startPoint x: 24, startPoint y: 83, endPoint x: 27, endPoint y: 80, distance: 4.4
click at [24, 83] on link "Customers" at bounding box center [59, 85] width 78 height 12
click at [191, 27] on input "Sam Mancuso" at bounding box center [264, 28] width 209 height 10
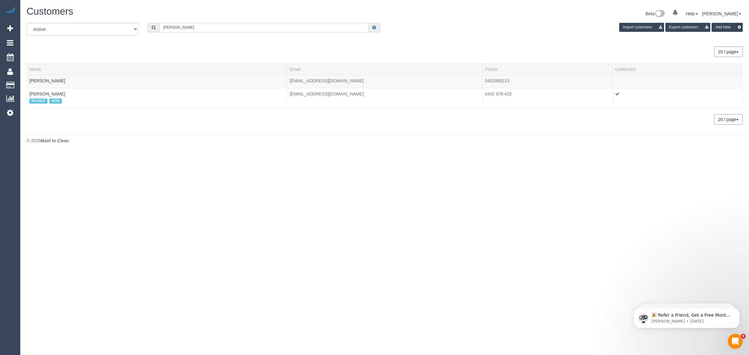
click at [191, 27] on input "Sam Mancuso" at bounding box center [264, 28] width 209 height 10
paste input "Daniella Joshua"
type input "Daniella Joshua"
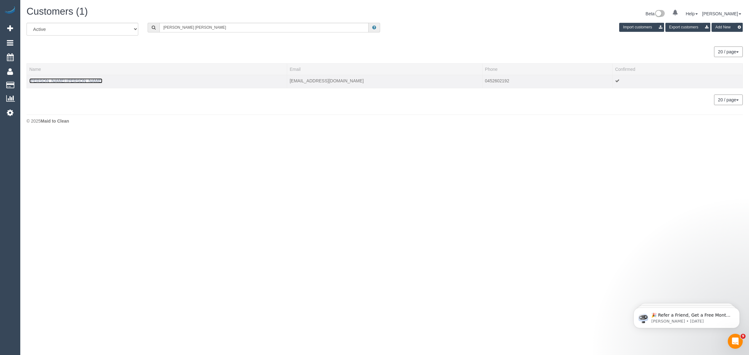
click at [53, 81] on link "Daniella Joshua" at bounding box center [65, 80] width 73 height 5
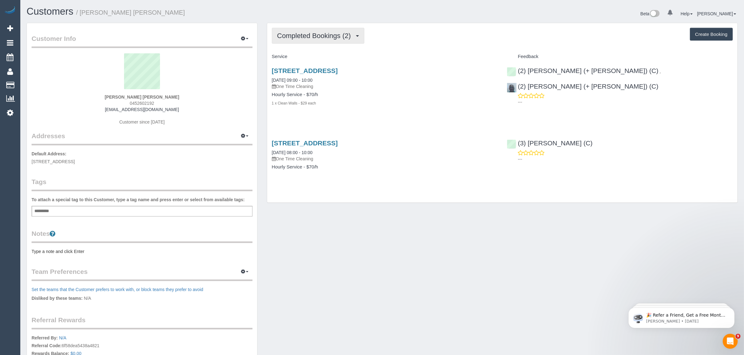
click at [304, 37] on span "Completed Bookings (2)" at bounding box center [315, 36] width 77 height 8
click at [296, 58] on link "Upcoming Bookings (1)" at bounding box center [304, 58] width 65 height 8
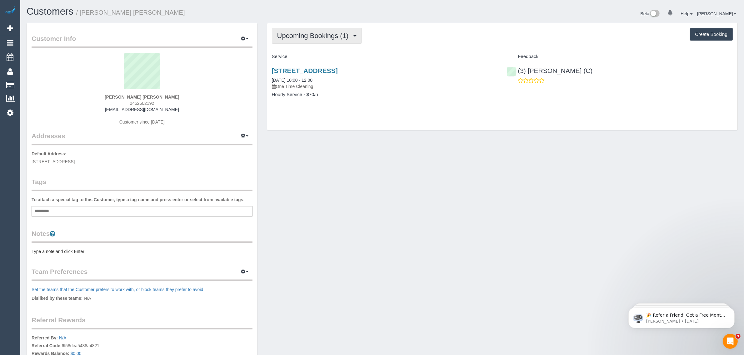
click at [338, 33] on span "Upcoming Bookings (1)" at bounding box center [314, 36] width 75 height 8
click at [321, 56] on link "Upcoming Bookings (1)" at bounding box center [304, 58] width 65 height 8
drag, startPoint x: 315, startPoint y: 79, endPoint x: 265, endPoint y: 82, distance: 50.3
click at [265, 82] on div "Upcoming Bookings (1) Completed Bookings (2) Upcoming Bookings (1) Cancelled Bo…" at bounding box center [502, 80] width 480 height 114
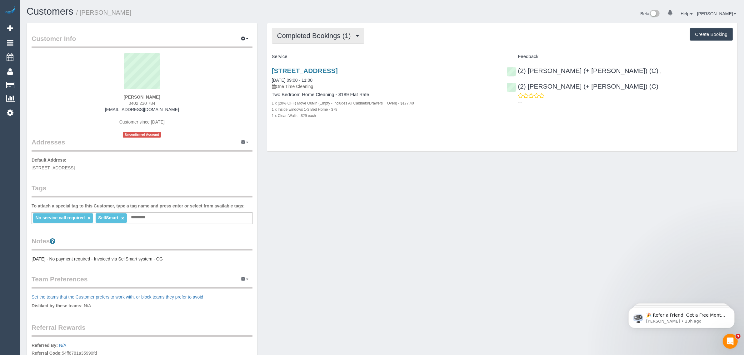
click at [320, 37] on span "Completed Bookings (1)" at bounding box center [315, 36] width 77 height 8
click at [311, 59] on link "Upcoming Bookings (1)" at bounding box center [304, 58] width 65 height 8
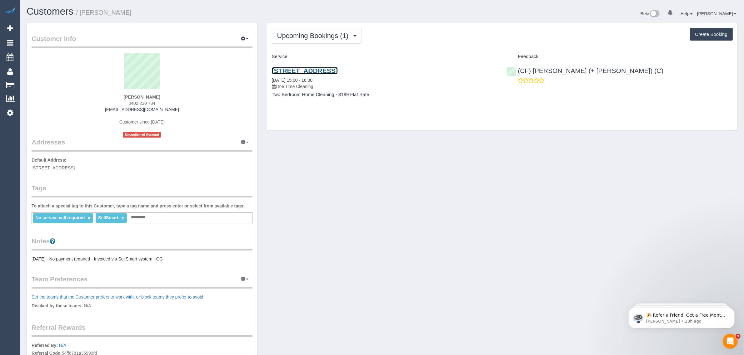
click at [319, 71] on link "Unit 2 673 Geelong Rd, Brooklyn, VIC 3012" at bounding box center [305, 70] width 66 height 7
drag, startPoint x: 332, startPoint y: 77, endPoint x: 269, endPoint y: 79, distance: 62.8
click at [269, 79] on div "Unit 2 673 Geelong Rd, Brooklyn, VIC 3012 11/10/2025 15:00 - 16:00 One Time Cle…" at bounding box center [384, 86] width 235 height 48
copy link "11/10/2025 15:00 - 16:00"
click at [486, 97] on h4 "Two Bedroom Home Cleaning - $189 Flat Rate" at bounding box center [385, 94] width 226 height 5
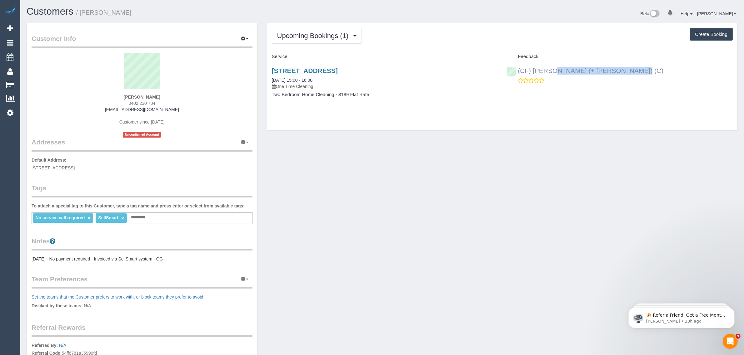
drag, startPoint x: 601, startPoint y: 74, endPoint x: 517, endPoint y: 73, distance: 84.0
click at [517, 73] on div "(CF) Karina (+ Darly) (C) ---" at bounding box center [619, 77] width 235 height 31
copy link "(CF) [PERSON_NAME] (+ [PERSON_NAME]) (C)"
click at [75, 167] on span "UNIT 2 673 GEELONG RD, BROOKLYN, VIC 3012" at bounding box center [53, 168] width 43 height 5
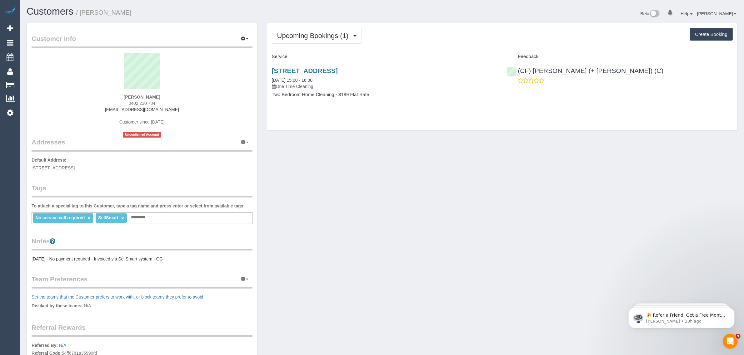
copy span "BROOKLYN"
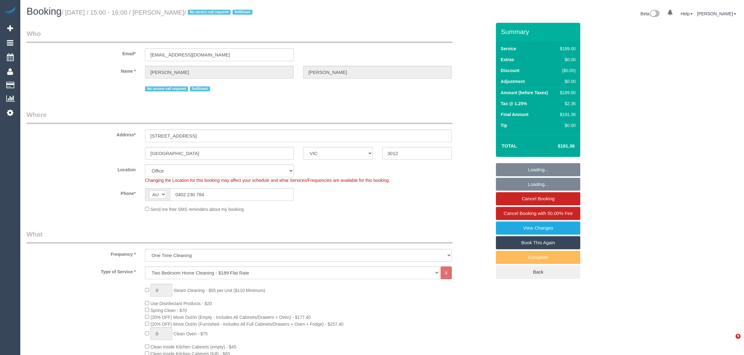
select select "VIC"
select select "number:28"
select select "number:14"
select select "number:19"
select select "number:36"
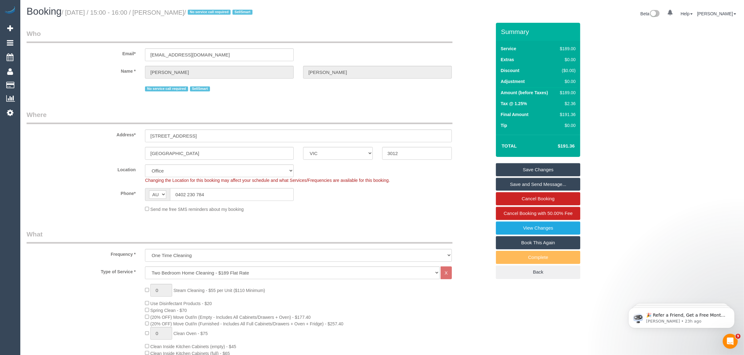
click at [455, 96] on fieldset "Who Email* ellisbelinda@rocketmail.com Name * Belinda Ellis No service call req…" at bounding box center [259, 63] width 464 height 69
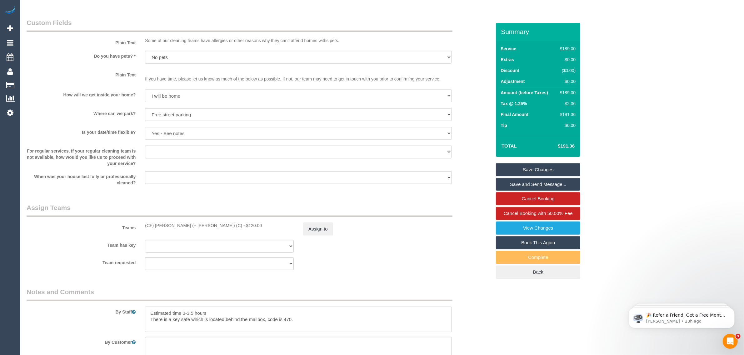
scroll to position [937, 0]
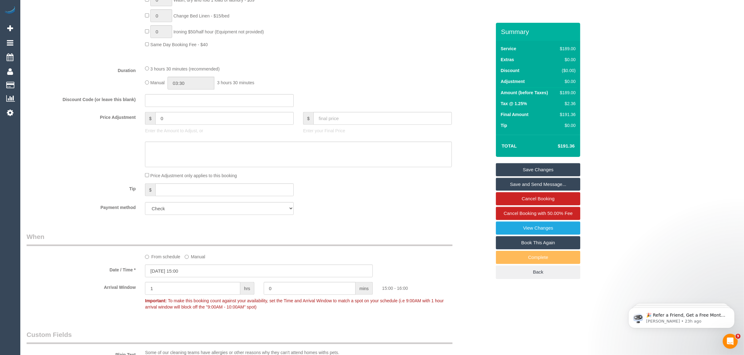
scroll to position [0, 0]
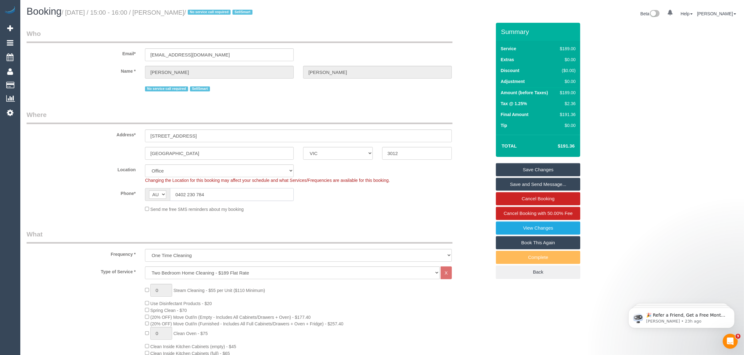
click at [218, 193] on input "0402 230 784" at bounding box center [232, 194] width 124 height 13
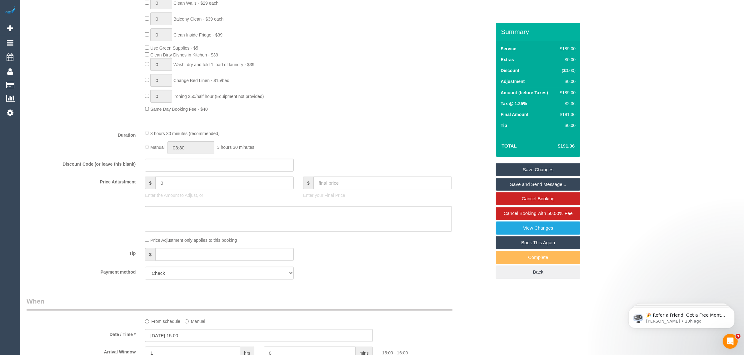
scroll to position [468, 0]
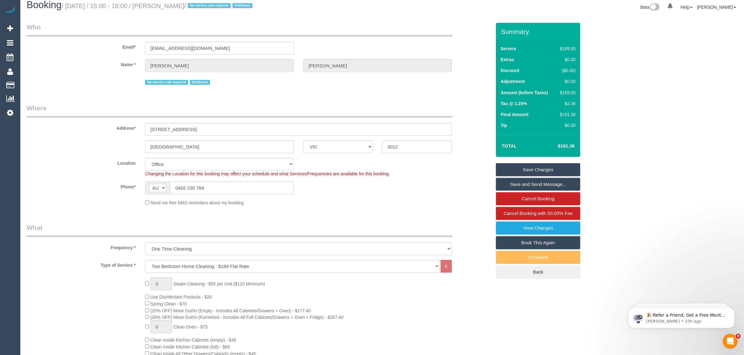
scroll to position [0, 0]
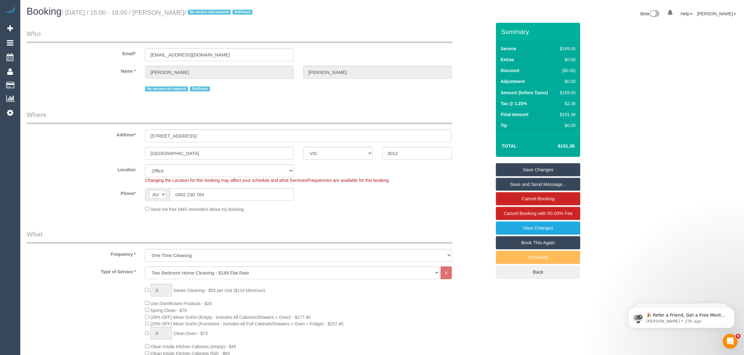
click at [447, 196] on div "Phone* AF AL DZ AD AO AI AQ AG AR AM AW AU AT AZ BS BH BD BB BY BE BZ BJ BM BT …" at bounding box center [259, 194] width 474 height 13
click at [422, 194] on div "Phone* AF AL DZ AD AO AI AQ AG AR AM AW AU AT AZ BS BH BD BB BY BE BZ BJ BM BT …" at bounding box center [259, 194] width 474 height 13
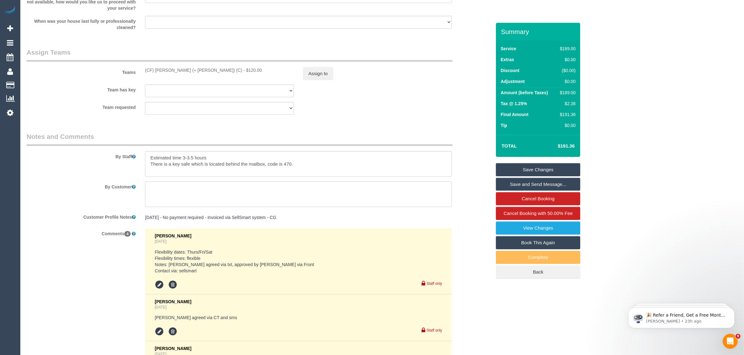
scroll to position [937, 0]
drag, startPoint x: 547, startPoint y: 314, endPoint x: 536, endPoint y: 322, distance: 13.9
drag, startPoint x: 322, startPoint y: 163, endPoint x: 146, endPoint y: 163, distance: 176.8
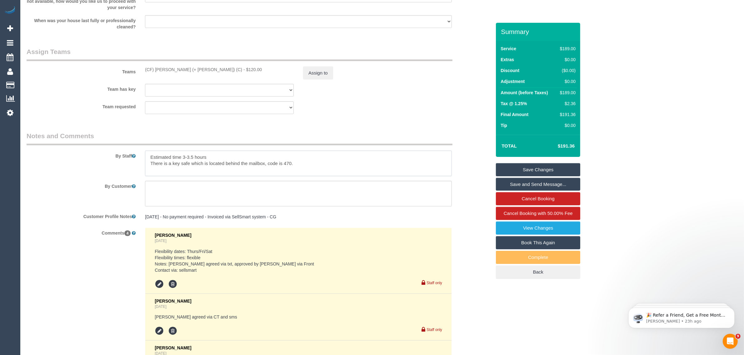
click at [146, 163] on textarea at bounding box center [298, 164] width 307 height 26
click at [349, 96] on div "Team has key (CF) Karina (+ Darly) (C) (0) Account - Tech (0) Office (0) Raunak…" at bounding box center [259, 90] width 474 height 13
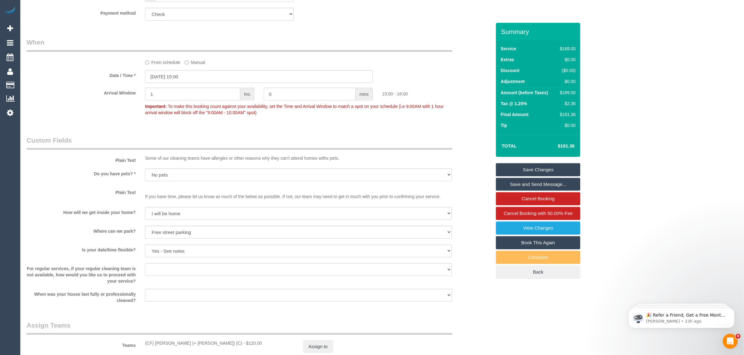
scroll to position [516, 0]
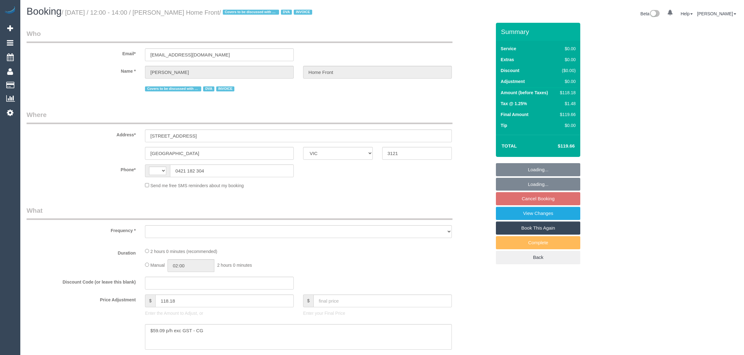
select select "VIC"
select select "object:282"
select select "string:AU"
select select "number:28"
select select "number:14"
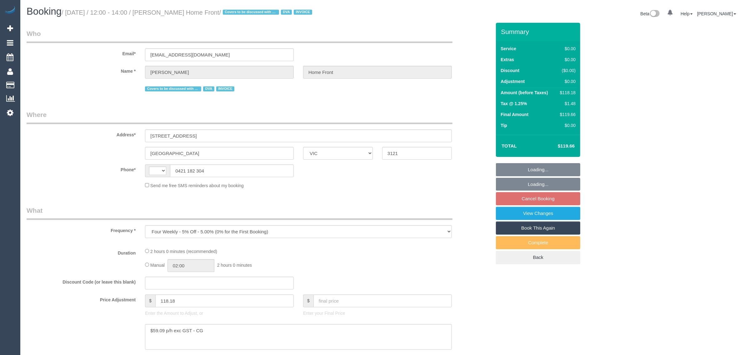
select select "number:18"
select select "number:25"
select select "number:35"
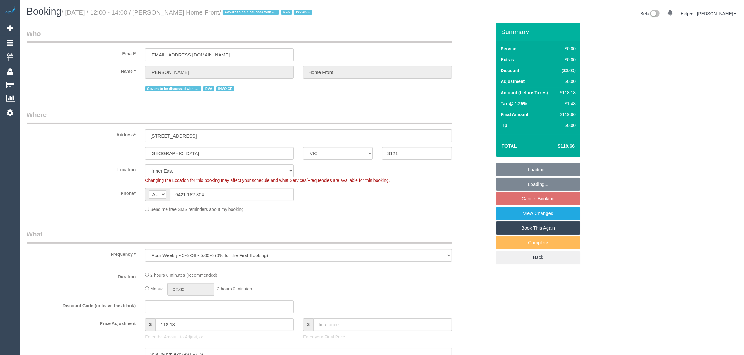
select select "object:1434"
select select "120"
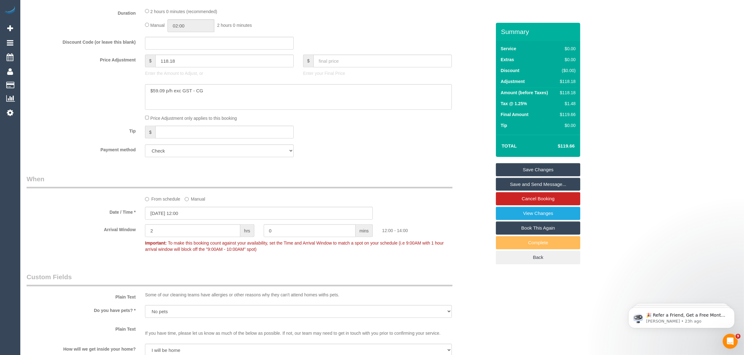
scroll to position [312, 0]
click at [165, 200] on label "From schedule" at bounding box center [162, 197] width 35 height 8
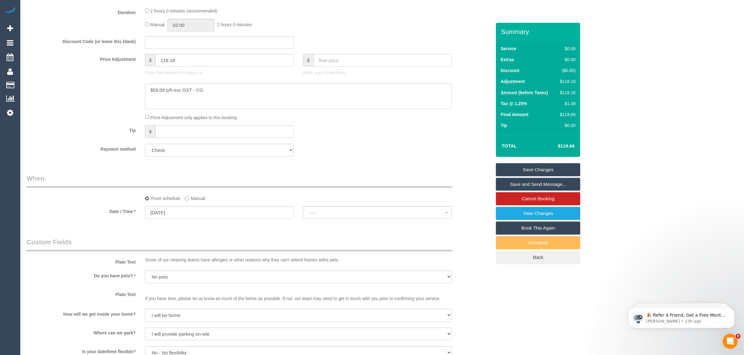
select select "spot10"
click at [309, 210] on button "No spots available" at bounding box center [377, 212] width 149 height 13
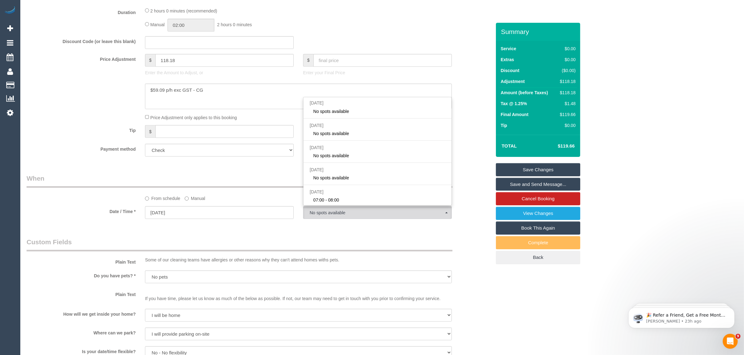
click at [226, 167] on div "Who Email* [EMAIL_ADDRESS][DOMAIN_NAME] Name * Angas [PERSON_NAME] Home Front C…" at bounding box center [259, 237] width 474 height 1052
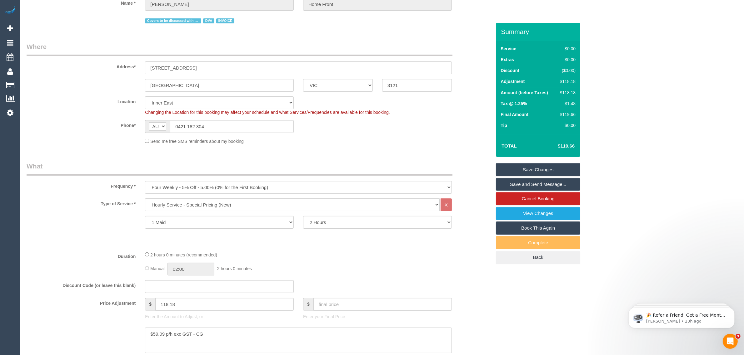
scroll to position [0, 0]
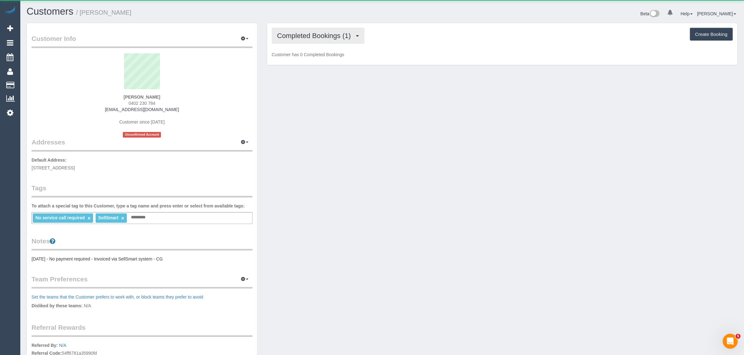
click at [344, 37] on span "Completed Bookings (1)" at bounding box center [315, 36] width 77 height 8
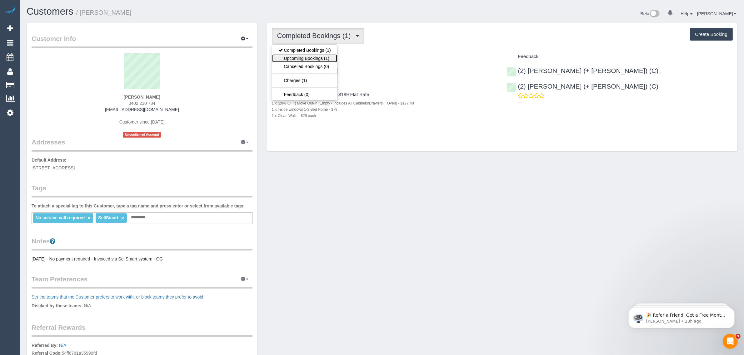
click at [309, 59] on link "Upcoming Bookings (1)" at bounding box center [304, 58] width 65 height 8
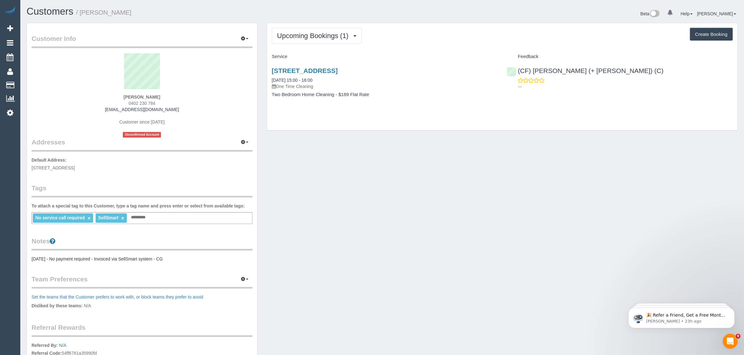
click at [519, 135] on div "Upcoming Bookings (1) Completed Bookings (1) Upcoming Bookings (1) Cancelled Bo…" at bounding box center [502, 80] width 480 height 114
click at [403, 233] on div "Customer Info Edit Contact Info Send Message Email Preferences Special Sales Ta…" at bounding box center [382, 225] width 720 height 405
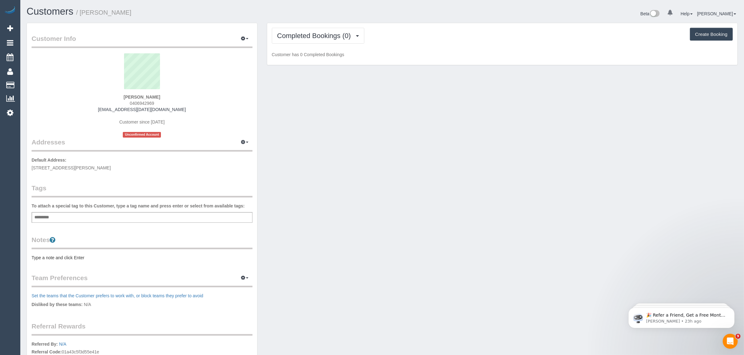
click at [126, 95] on strong "[PERSON_NAME]" at bounding box center [142, 97] width 37 height 5
copy strong "Subi"
click at [83, 167] on span "[STREET_ADDRESS][PERSON_NAME]" at bounding box center [71, 168] width 79 height 5
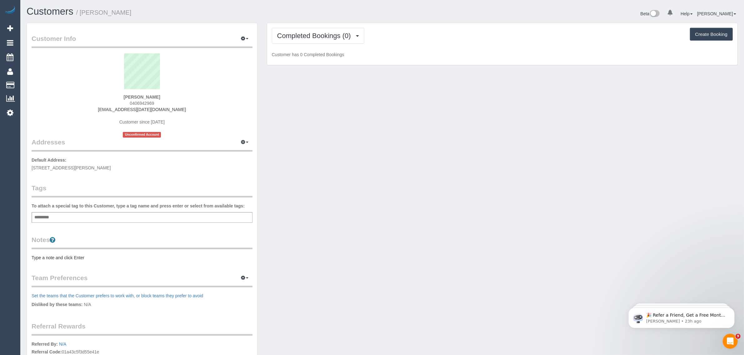
copy span "lalor"
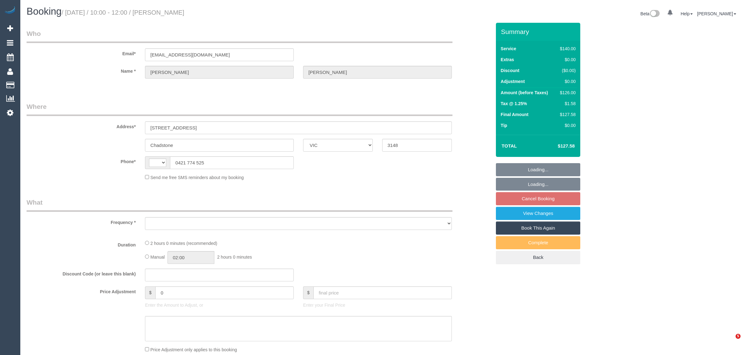
select select "VIC"
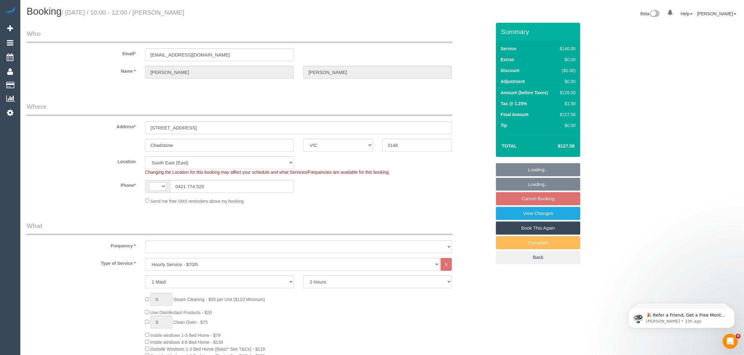
select select "string:AU"
select select "object:706"
select select "string:stripe-pm_1MOcOM2GScqysDRVVBJYoU61"
select select "object:711"
select select "number:27"
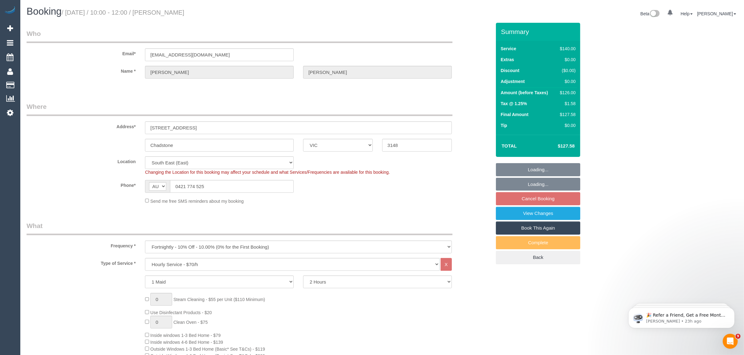
select select "number:14"
select select "number:19"
select select "number:22"
select select "number:34"
select select "number:11"
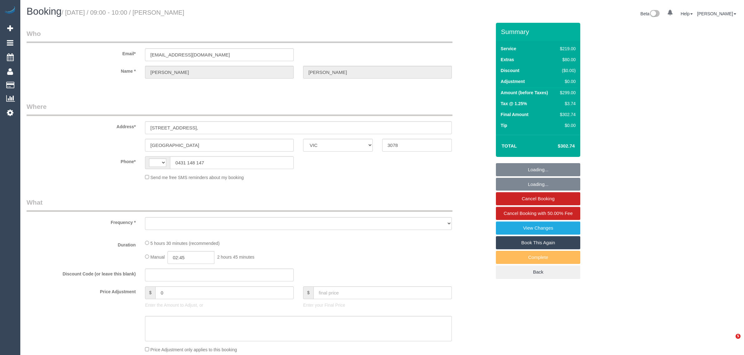
select select "VIC"
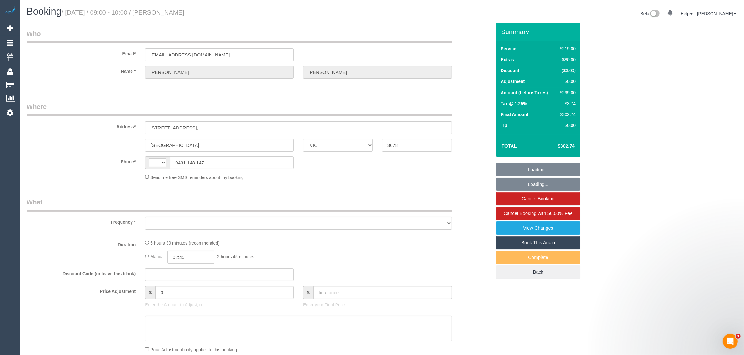
select select "object:328"
select select "string:AU"
select select "string:stripe-pm_1PTFPA2GScqysDRVSkPoaoKI"
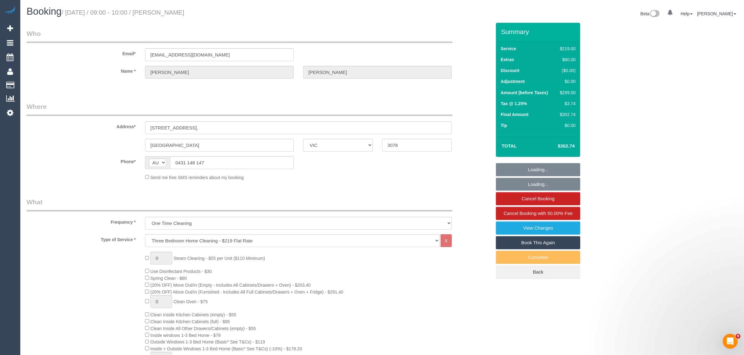
select select "number:30"
select select "number:14"
select select "number:19"
select select "number:24"
select select "number:26"
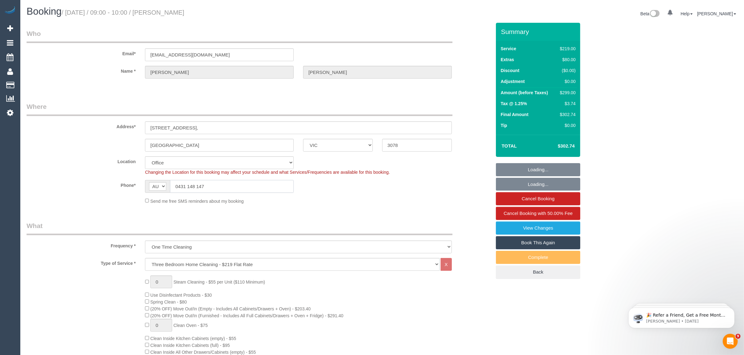
click at [261, 183] on input "0431 148 147" at bounding box center [232, 186] width 124 height 13
select select "object:2129"
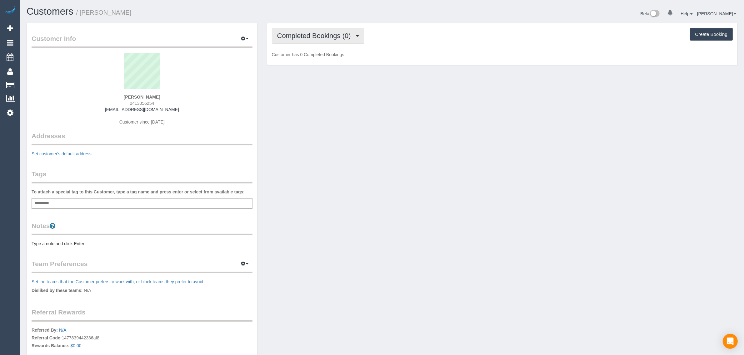
click at [294, 32] on span "Completed Bookings (0)" at bounding box center [315, 36] width 77 height 8
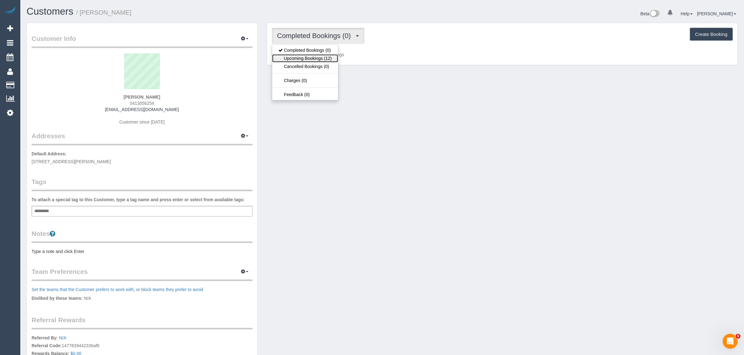
drag, startPoint x: 298, startPoint y: 57, endPoint x: 330, endPoint y: 63, distance: 32.7
click at [298, 57] on link "Upcoming Bookings (12)" at bounding box center [305, 58] width 66 height 8
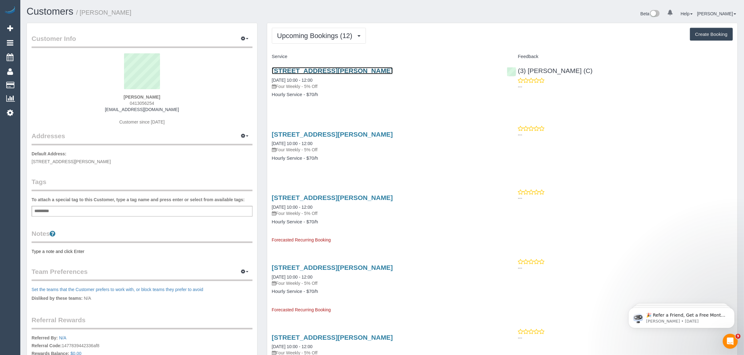
click at [349, 68] on link "133 Raglan St, Preston, VIC 3072" at bounding box center [332, 70] width 121 height 7
drag, startPoint x: 166, startPoint y: 97, endPoint x: 124, endPoint y: 98, distance: 41.9
click at [124, 98] on div "Jessica Regan 0413056254 jessicaregan101@hotmail.com Customer since 2025" at bounding box center [142, 92] width 221 height 78
copy strong "Jessica Regan"
drag, startPoint x: 336, startPoint y: 79, endPoint x: 270, endPoint y: 80, distance: 65.3
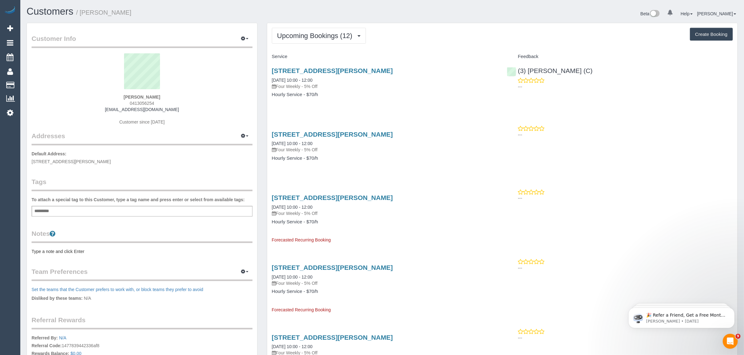
click at [270, 80] on div "133 Raglan St, Preston, VIC 3072 13/10/2025 10:00 - 12:00 Four Weekly - 5% Off …" at bounding box center [384, 86] width 235 height 48
copy link "13/10/2025 10:00 - 12:00"
click at [329, 39] on button "Upcoming Bookings (12)" at bounding box center [319, 36] width 94 height 16
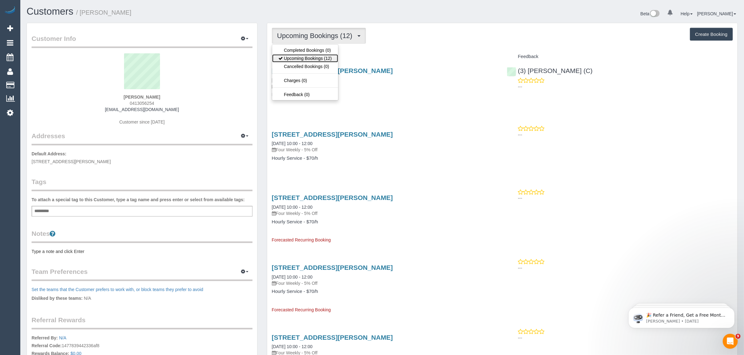
click at [302, 59] on link "Upcoming Bookings (12)" at bounding box center [305, 58] width 66 height 8
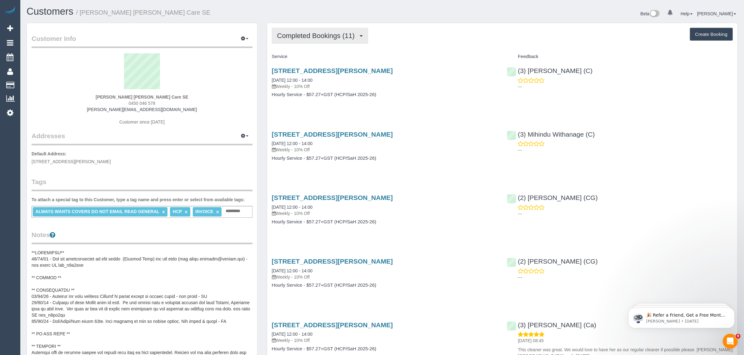
click at [318, 35] on span "Completed Bookings (11)" at bounding box center [317, 36] width 81 height 8
click at [305, 58] on link "Upcoming Bookings (11)" at bounding box center [305, 58] width 67 height 8
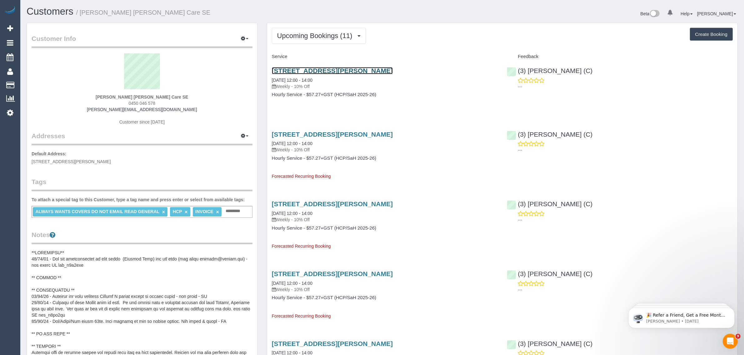
click at [316, 69] on link "[STREET_ADDRESS][PERSON_NAME]" at bounding box center [332, 70] width 121 height 7
click at [320, 38] on span "Upcoming Bookings (11)" at bounding box center [316, 36] width 78 height 8
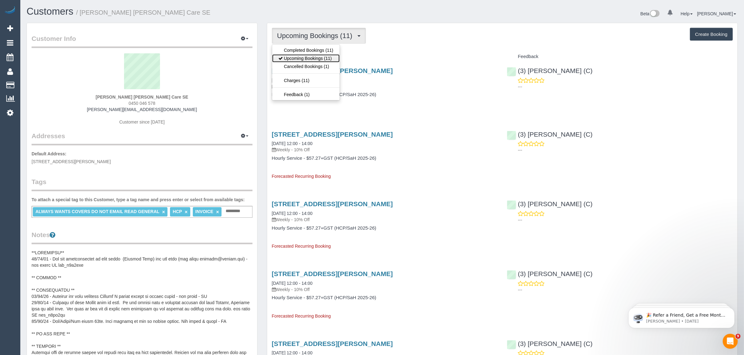
click at [307, 55] on link "Upcoming Bookings (11)" at bounding box center [305, 58] width 67 height 8
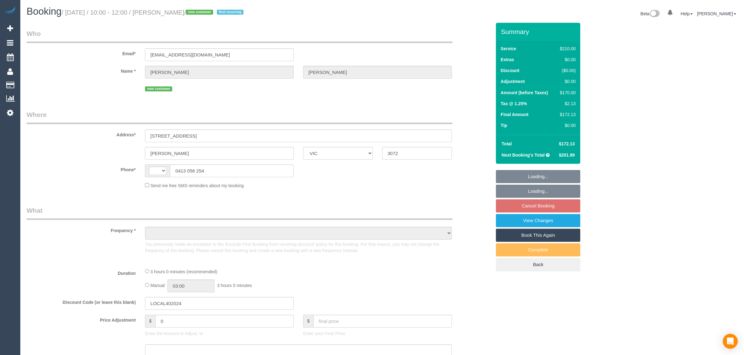
select select "VIC"
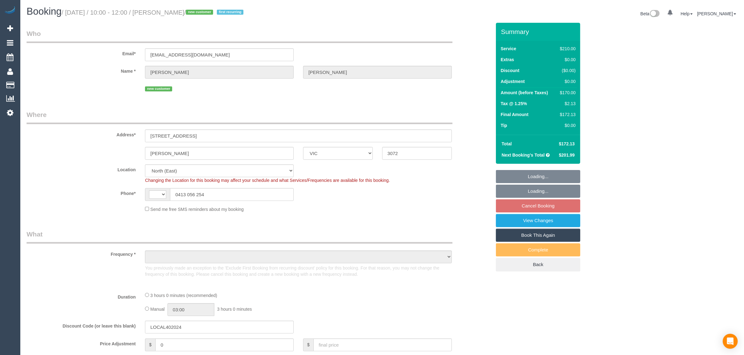
select select "180"
select select "number:27"
select select "number:14"
select select "number:19"
select select "number:22"
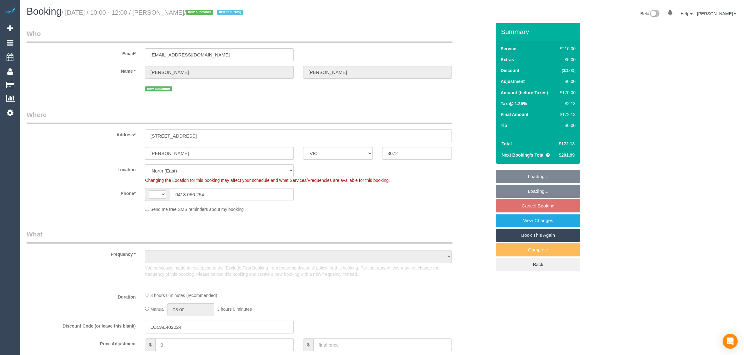
select select "number:34"
select select "number:13"
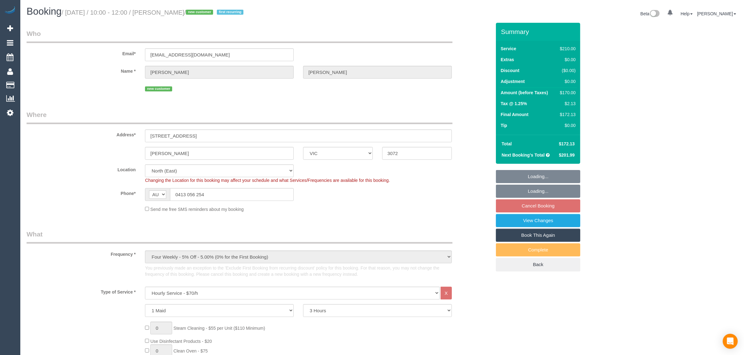
select select "string:AU"
select select "object:871"
select select "string:stripe-pm_1SF4Ba2GScqysDRVfaIIJHZQ"
select select "object:1433"
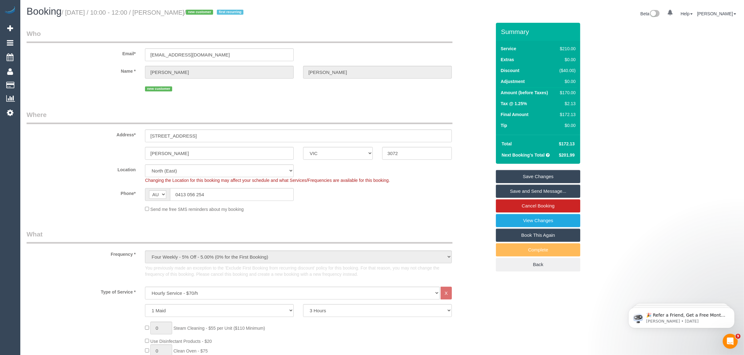
click at [429, 193] on div "Phone* AF AL DZ AD AO AI AQ AG AR AM AW AU AT AZ BS BH BD BB BY BE BZ BJ BM BT …" at bounding box center [259, 194] width 474 height 13
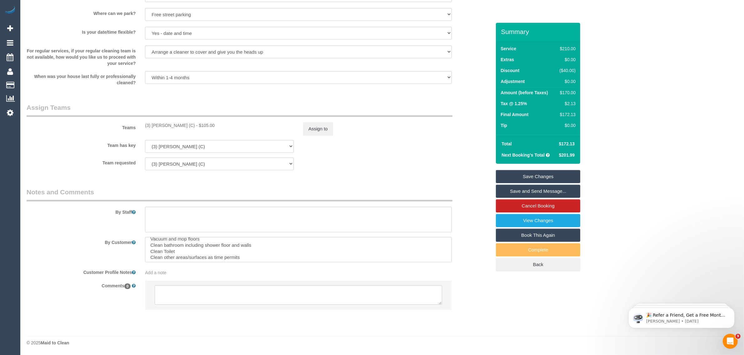
scroll to position [6, 0]
click at [316, 296] on textarea at bounding box center [298, 295] width 287 height 19
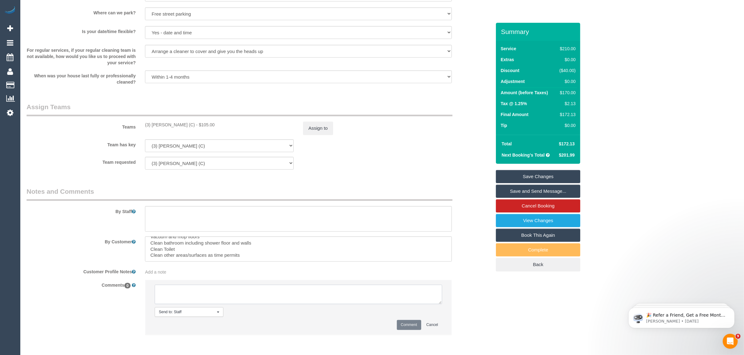
paste textarea "Cleaner(s) Unassigned: Reason Unassigned: Contact via: Which message sent: Addi…"
copy div "(3) [PERSON_NAME] (C"
drag, startPoint x: 143, startPoint y: 124, endPoint x: 187, endPoint y: 123, distance: 43.7
click at [187, 123] on div "(3) Sharon Sparks (C) - $105.00" at bounding box center [219, 125] width 158 height 6
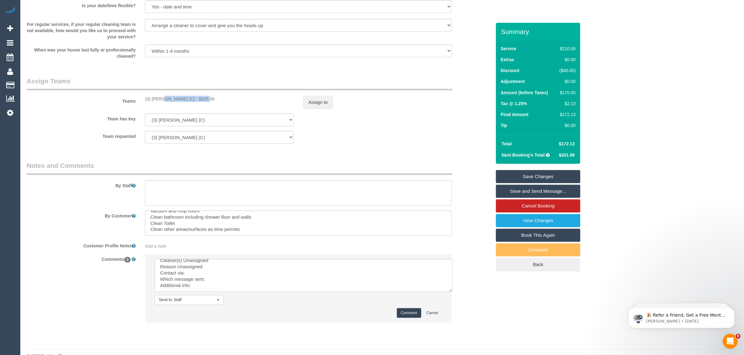
scroll to position [0, 0]
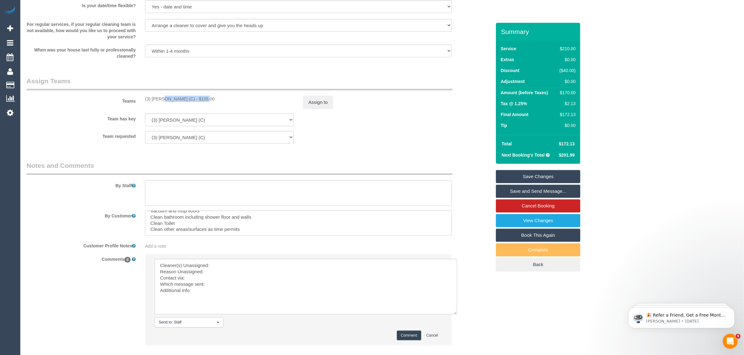
drag, startPoint x: 436, startPoint y: 277, endPoint x: 379, endPoint y: 290, distance: 58.3
click at [447, 313] on textarea at bounding box center [306, 287] width 302 height 56
click at [378, 269] on textarea at bounding box center [304, 287] width 298 height 56
paste textarea "(3) Sharon Sparks (C"
click at [278, 273] on textarea at bounding box center [304, 287] width 298 height 56
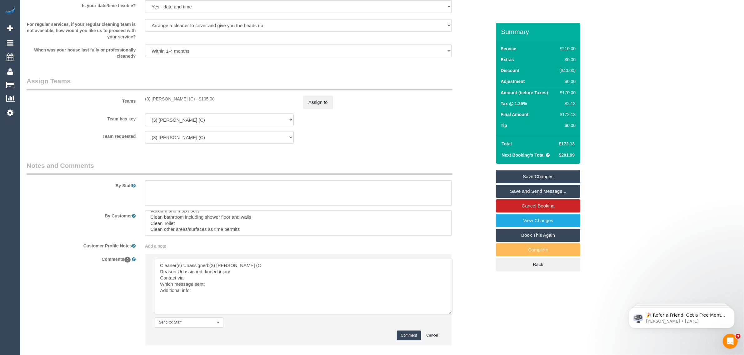
click at [216, 270] on textarea at bounding box center [304, 287] width 298 height 56
click at [241, 290] on textarea at bounding box center [304, 287] width 298 height 56
click at [244, 290] on textarea at bounding box center [304, 287] width 298 height 56
click at [257, 285] on textarea at bounding box center [304, 287] width 298 height 56
type textarea "Cleaner(s) Unassigned:(3) Sharon Sparks (C Reason Unassigned: knee injury Conta…"
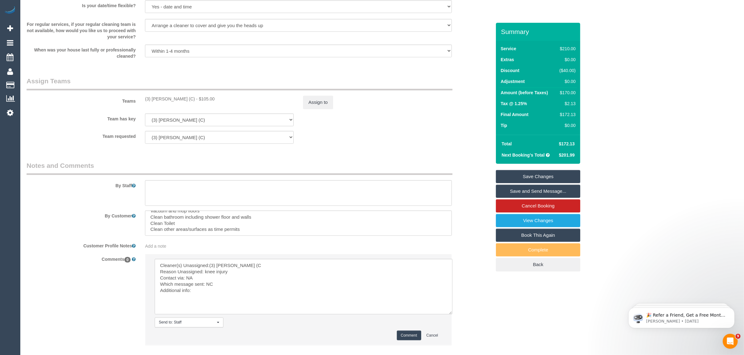
click at [405, 339] on button "Comment" at bounding box center [409, 336] width 24 height 10
click at [322, 104] on button "Assign to" at bounding box center [318, 102] width 30 height 13
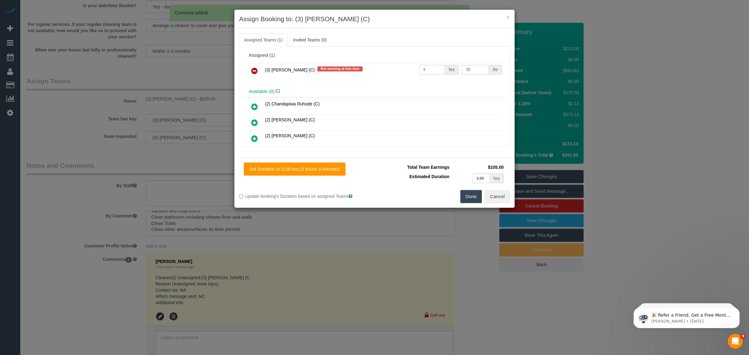
click at [257, 71] on icon at bounding box center [254, 70] width 7 height 7
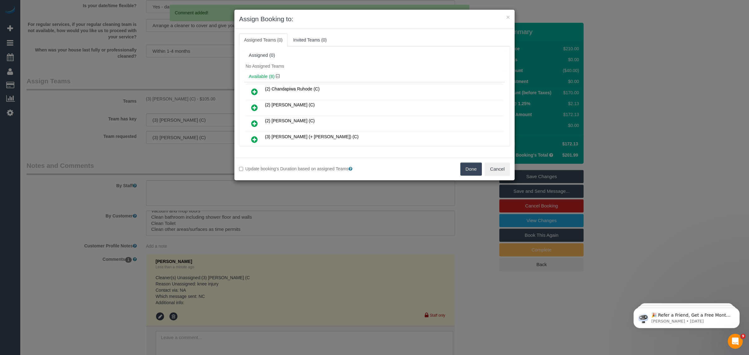
click at [463, 168] on button "Done" at bounding box center [472, 169] width 22 height 13
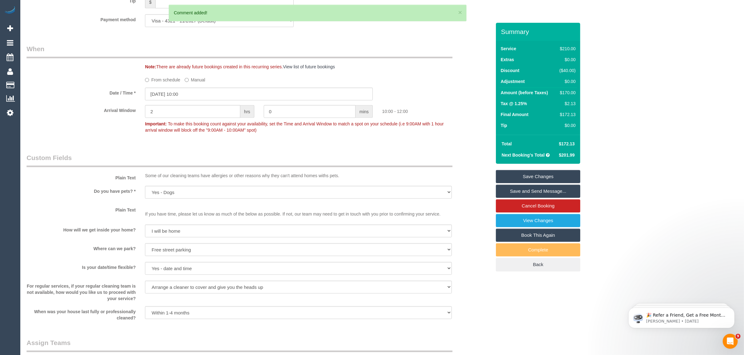
scroll to position [467, 0]
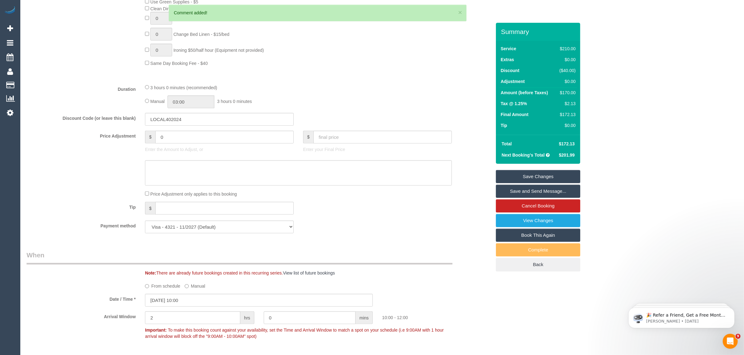
click at [526, 178] on link "Save Changes" at bounding box center [538, 176] width 84 height 13
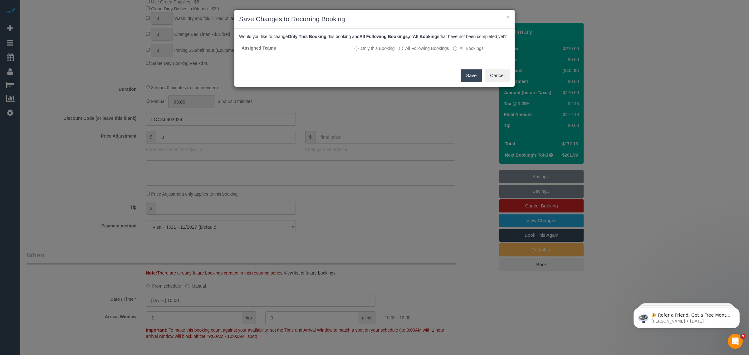
click at [463, 82] on button "Save" at bounding box center [471, 75] width 21 height 13
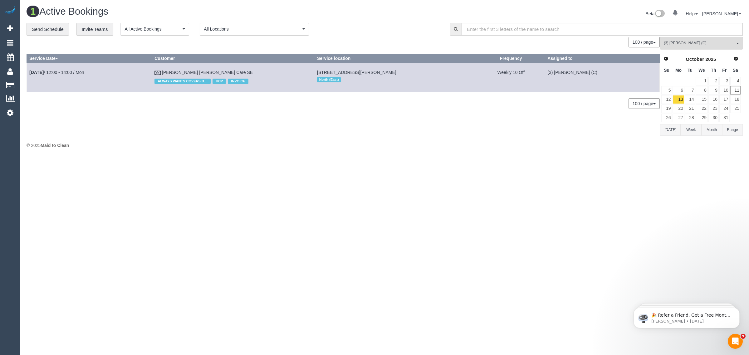
drag, startPoint x: 220, startPoint y: 71, endPoint x: 166, endPoint y: 74, distance: 53.8
click at [166, 74] on td "Bernard Jensen Hammond Care SE ALWAYS WANTS COVERS DO NOT EMAIL READ GENERAL HC…" at bounding box center [233, 77] width 163 height 29
copy td "Bernard Jensen Hammond Care SE"
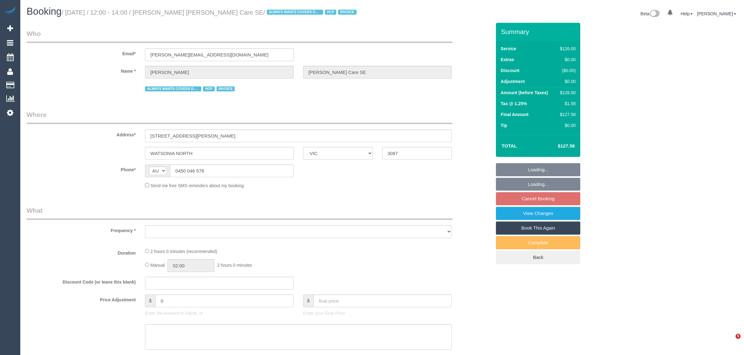
select select "VIC"
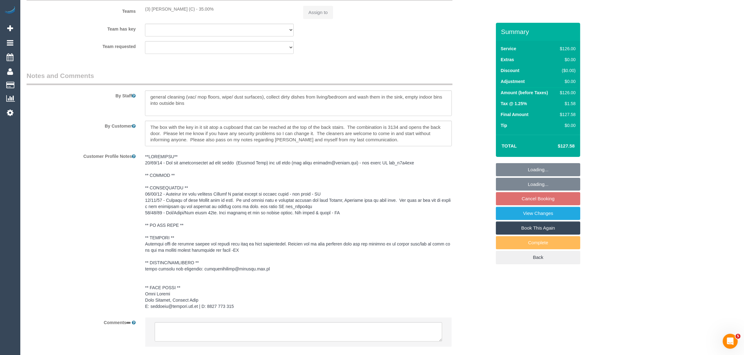
select select "object:613"
select select "120"
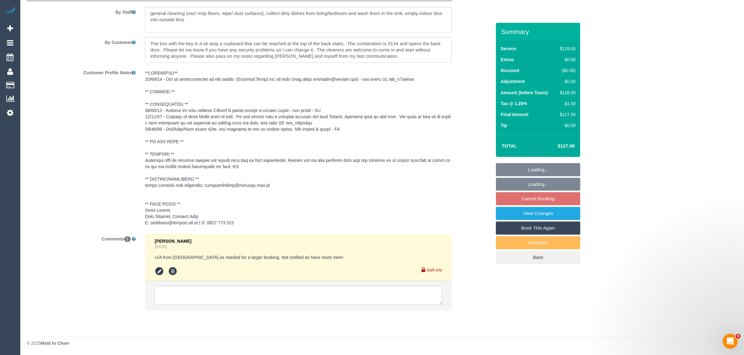
select select "object:620"
select select "number:28"
select select "number:14"
select select "number:19"
select select "number:36"
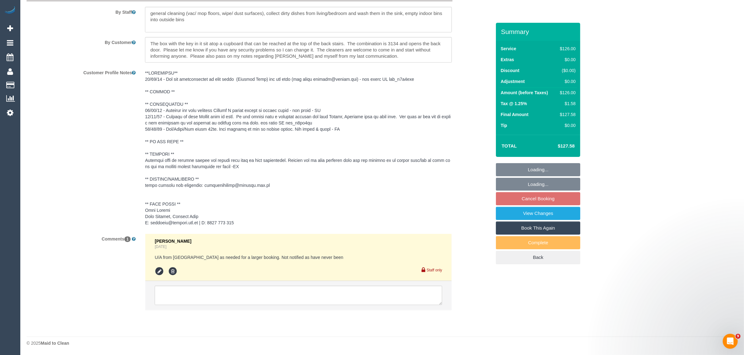
select select "number:34"
click at [361, 291] on textarea at bounding box center [298, 295] width 287 height 19
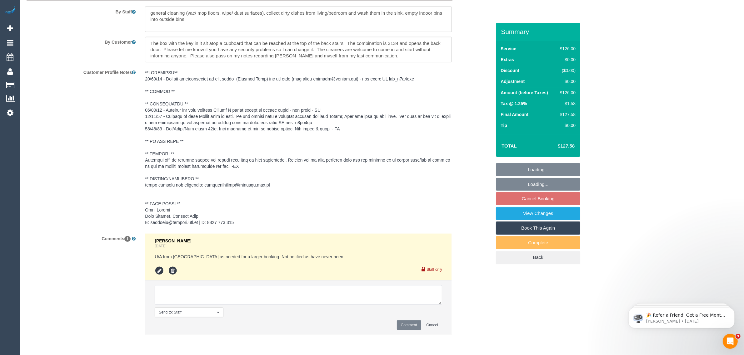
paste textarea "Cleaner(s) Unassigned: Reason Unassigned: Contact via: Which message sent: Addi…"
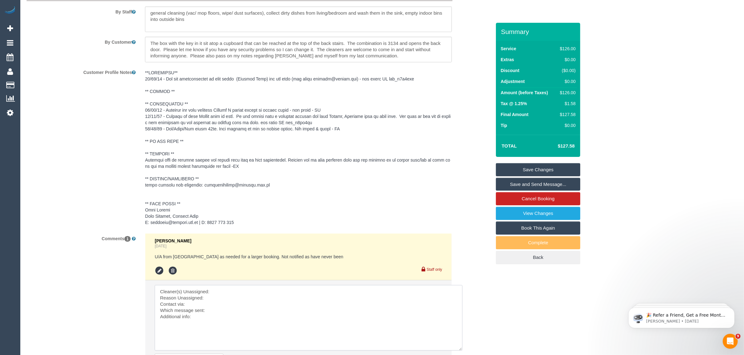
drag, startPoint x: 437, startPoint y: 302, endPoint x: 458, endPoint y: 348, distance: 50.3
click at [458, 348] on textarea at bounding box center [309, 318] width 308 height 66
click at [362, 287] on textarea at bounding box center [309, 318] width 308 height 66
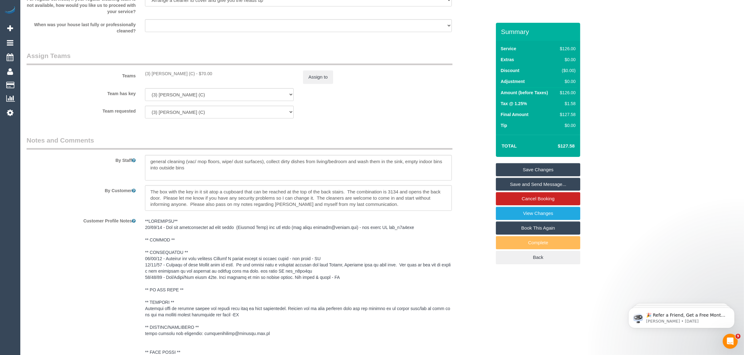
scroll to position [711, 0]
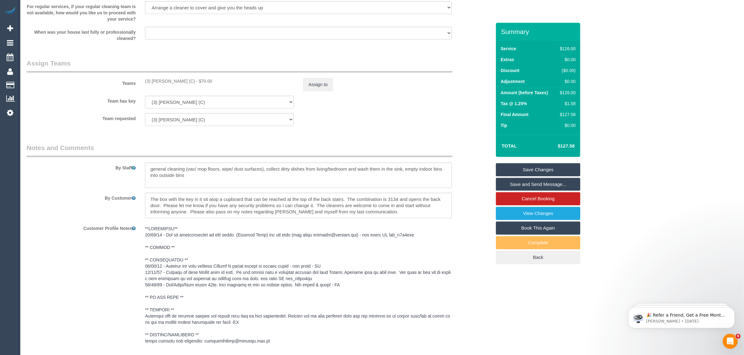
drag, startPoint x: 143, startPoint y: 82, endPoint x: 194, endPoint y: 81, distance: 50.6
click at [194, 81] on div "(3) [PERSON_NAME] (C) - $70.00" at bounding box center [219, 81] width 158 height 6
copy div "(3) [PERSON_NAME] (C) - $"
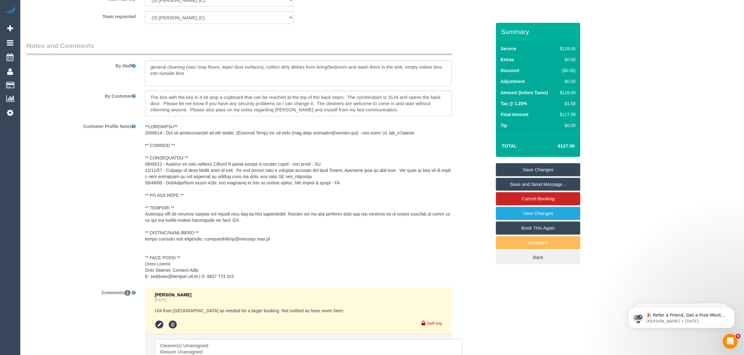
scroll to position [939, 0]
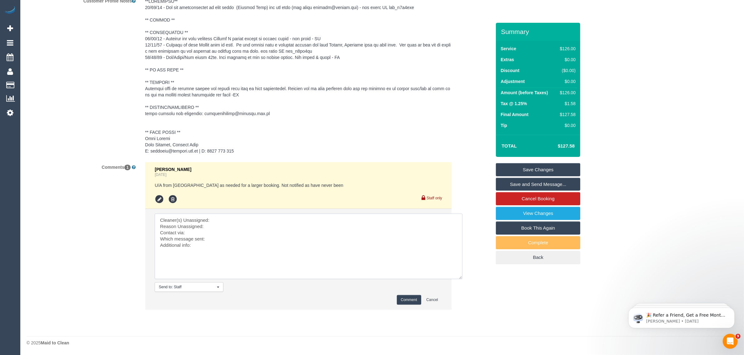
click at [279, 216] on textarea at bounding box center [309, 247] width 308 height 66
paste textarea "(3) [PERSON_NAME] (C) - $"
click at [245, 225] on textarea at bounding box center [309, 247] width 308 height 66
drag, startPoint x: 237, startPoint y: 246, endPoint x: 246, endPoint y: 241, distance: 10.6
click at [238, 245] on textarea at bounding box center [309, 247] width 308 height 66
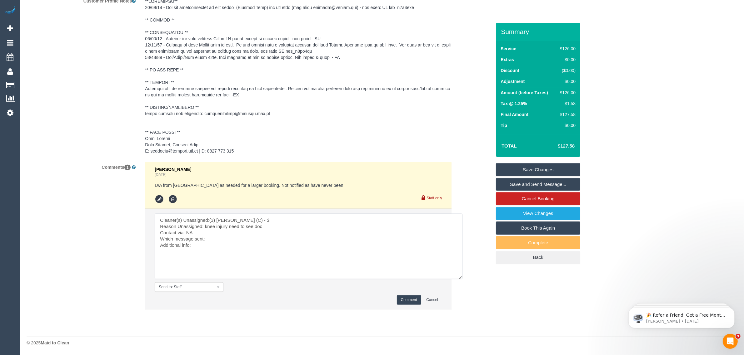
click at [247, 240] on textarea at bounding box center [309, 247] width 308 height 66
type textarea "Cleaner(s) Unassigned:(3) [PERSON_NAME] (C) - $ Reason Unassigned: knee injury …"
click at [403, 300] on button "Comment" at bounding box center [409, 300] width 24 height 10
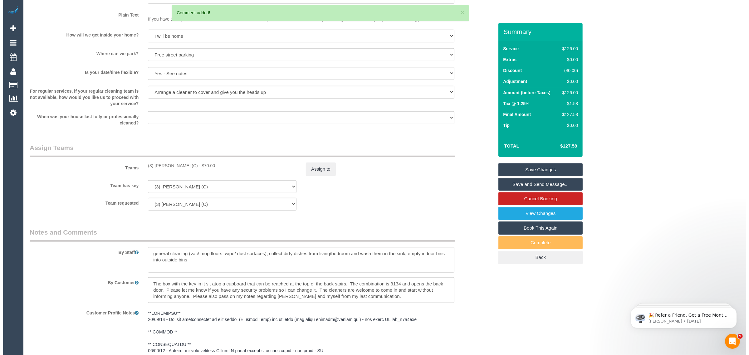
scroll to position [626, 0]
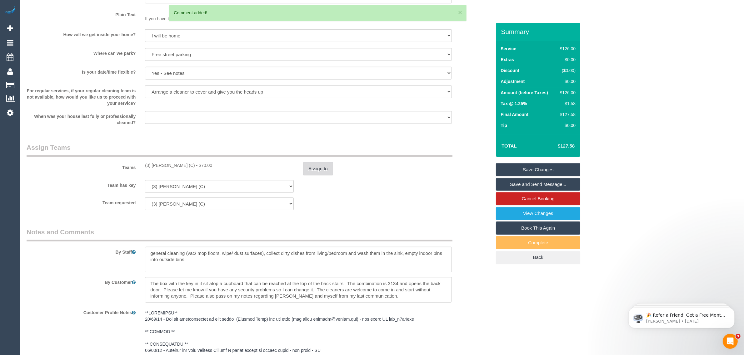
click at [320, 174] on button "Assign to" at bounding box center [318, 168] width 30 height 13
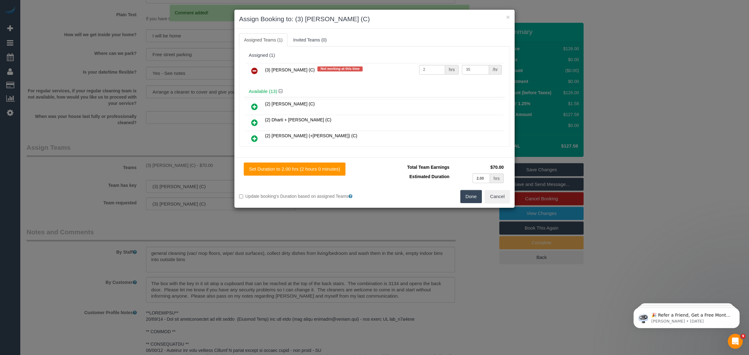
drag, startPoint x: 255, startPoint y: 72, endPoint x: 264, endPoint y: 77, distance: 10.3
click at [255, 72] on icon at bounding box center [254, 70] width 7 height 7
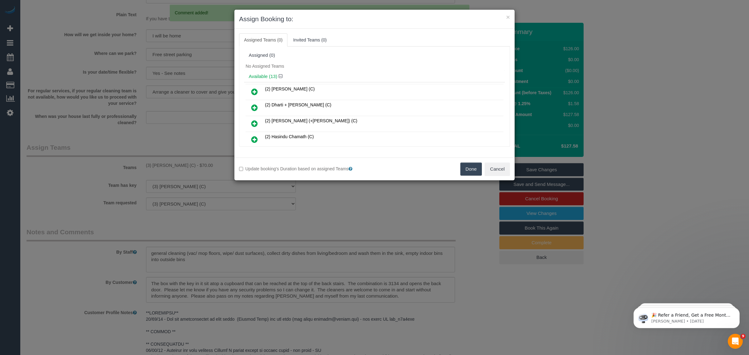
click at [469, 172] on button "Done" at bounding box center [472, 169] width 22 height 13
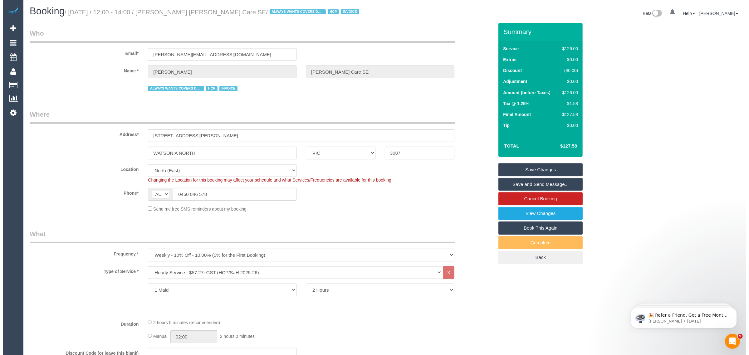
scroll to position [0, 0]
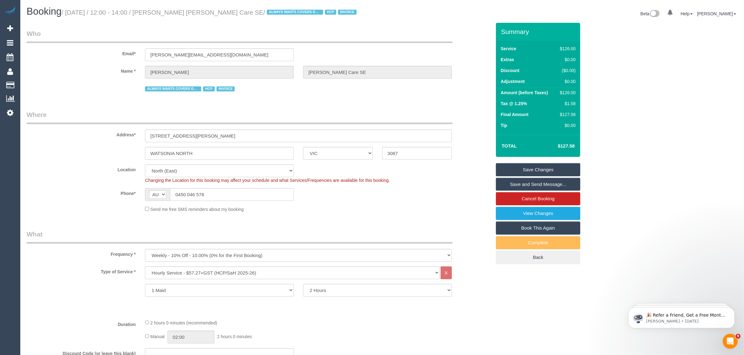
click at [522, 166] on link "Save Changes" at bounding box center [538, 169] width 84 height 13
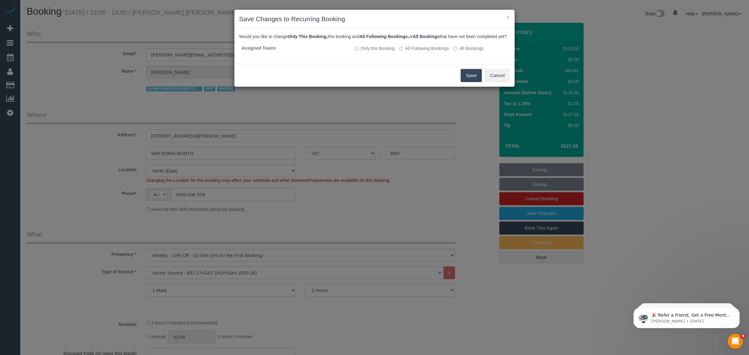
click at [467, 82] on button "Save" at bounding box center [471, 75] width 21 height 13
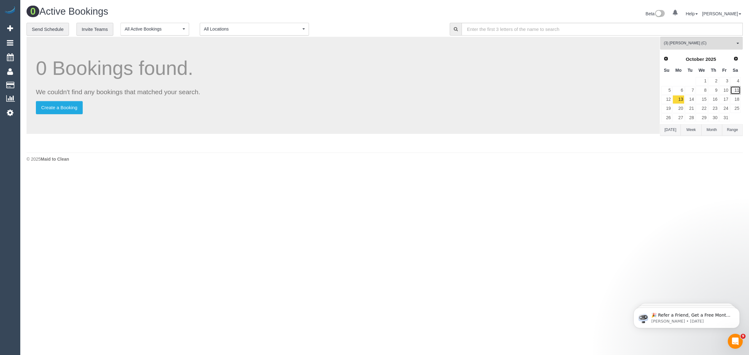
click at [734, 90] on link "11" at bounding box center [736, 90] width 10 height 8
click at [680, 100] on link "13" at bounding box center [679, 99] width 12 height 8
drag, startPoint x: 705, startPoint y: 44, endPoint x: 700, endPoint y: 57, distance: 13.9
click at [705, 43] on span "(3) Sharon Sparks (C)" at bounding box center [699, 43] width 71 height 5
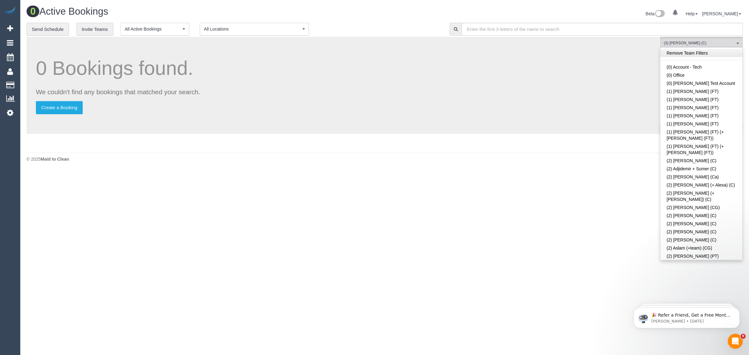
click at [704, 54] on link "Remove Team Filters" at bounding box center [702, 53] width 82 height 8
click at [423, 26] on div "**********" at bounding box center [234, 29] width 414 height 13
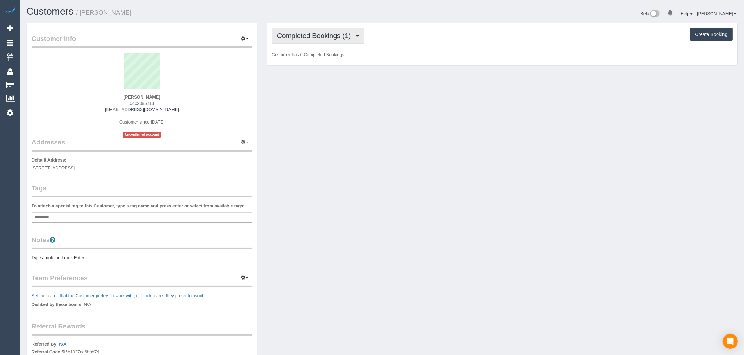
click at [298, 38] on button "Completed Bookings (1)" at bounding box center [318, 36] width 92 height 16
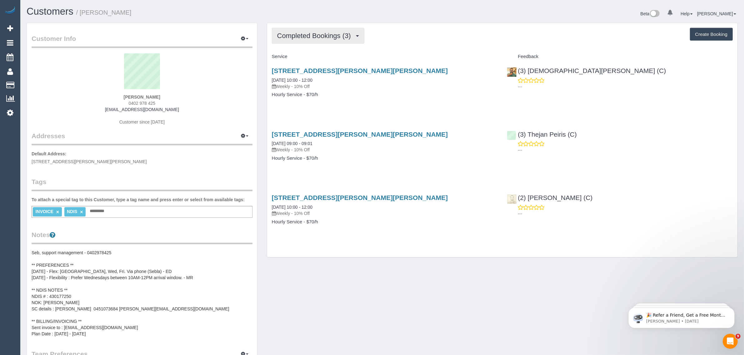
click at [295, 35] on span "Completed Bookings (3)" at bounding box center [315, 36] width 77 height 8
click at [295, 58] on link "Upcoming Bookings (0)" at bounding box center [304, 58] width 65 height 8
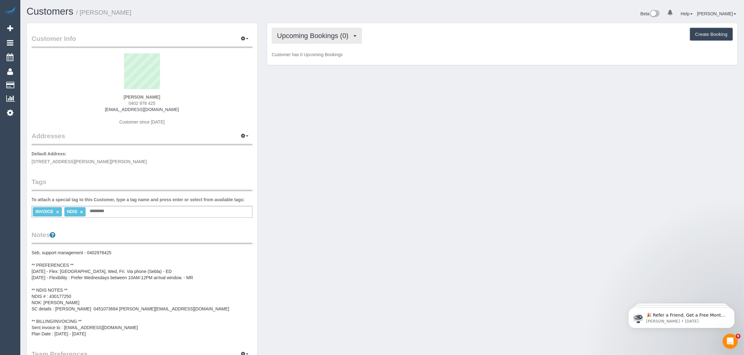
click at [323, 37] on span "Upcoming Bookings (0)" at bounding box center [314, 36] width 75 height 8
click at [322, 34] on span "Upcoming Bookings (0)" at bounding box center [314, 36] width 75 height 8
click at [316, 46] on ul "Completed Bookings (3) Upcoming Bookings (0) Cancelled Bookings (8) Charges (5)…" at bounding box center [305, 72] width 66 height 56
click at [315, 47] on div "Upcoming Bookings (0) Completed Bookings (3) Upcoming Bookings (0) Cancelled Bo…" at bounding box center [502, 44] width 470 height 42
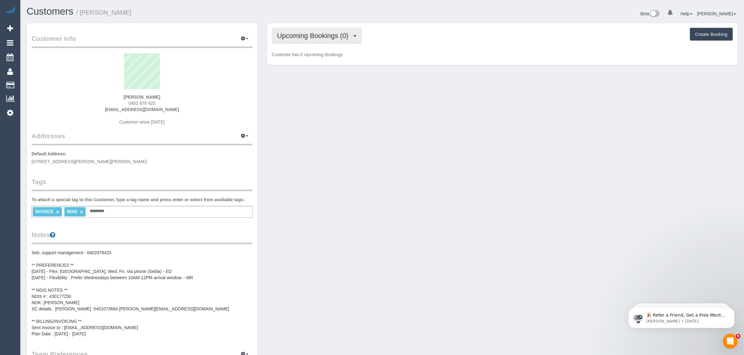
click at [324, 34] on span "Upcoming Bookings (0)" at bounding box center [314, 36] width 75 height 8
click at [313, 52] on link "Completed Bookings (3)" at bounding box center [304, 50] width 65 height 8
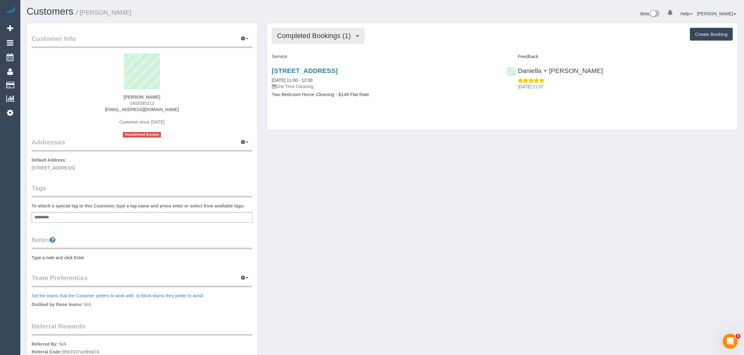
click at [323, 37] on span "Completed Bookings (1)" at bounding box center [315, 36] width 77 height 8
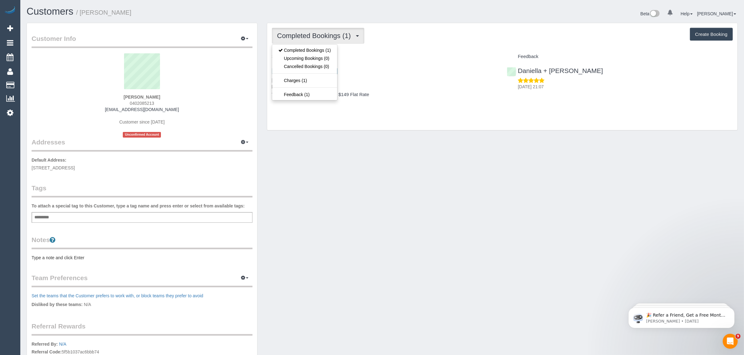
click at [313, 111] on div "Completed Bookings (1) Completed Bookings (1) Upcoming Bookings (0) Cancelled B…" at bounding box center [502, 76] width 470 height 107
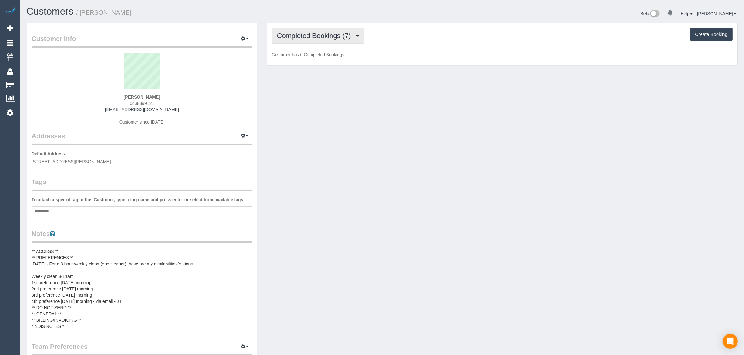
click at [301, 30] on button "Completed Bookings (7)" at bounding box center [318, 36] width 92 height 16
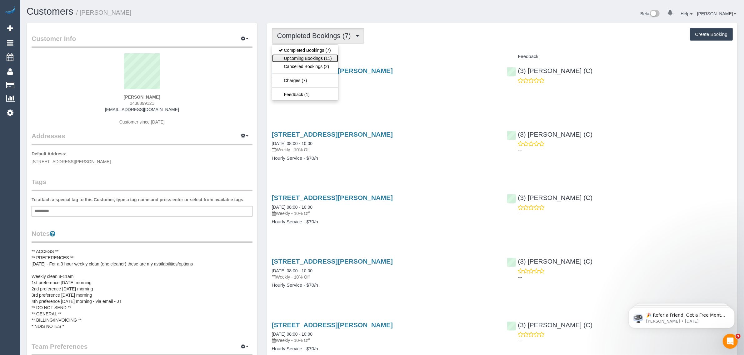
click at [294, 55] on link "Upcoming Bookings (11)" at bounding box center [305, 58] width 66 height 8
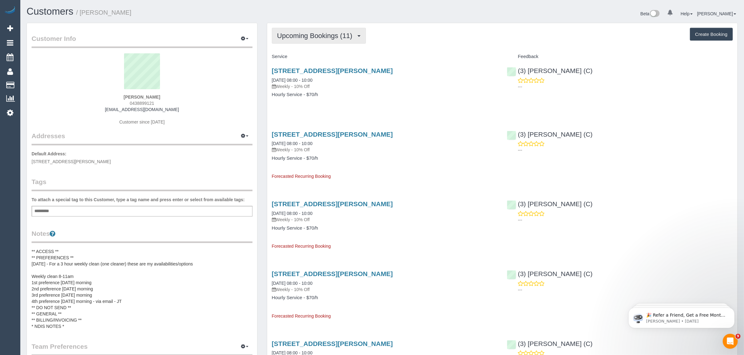
click at [319, 34] on span "Upcoming Bookings (11)" at bounding box center [316, 36] width 78 height 8
click at [311, 46] on link "Completed Bookings (7)" at bounding box center [305, 50] width 66 height 8
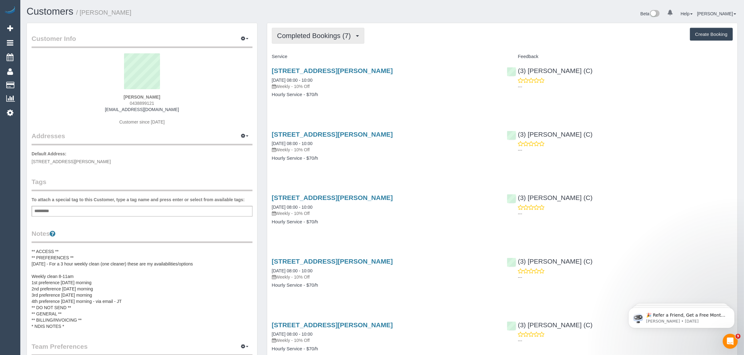
click at [323, 32] on span "Completed Bookings (7)" at bounding box center [315, 36] width 77 height 8
click at [308, 59] on link "Upcoming Bookings (11)" at bounding box center [305, 58] width 66 height 8
